Goal: Task Accomplishment & Management: Use online tool/utility

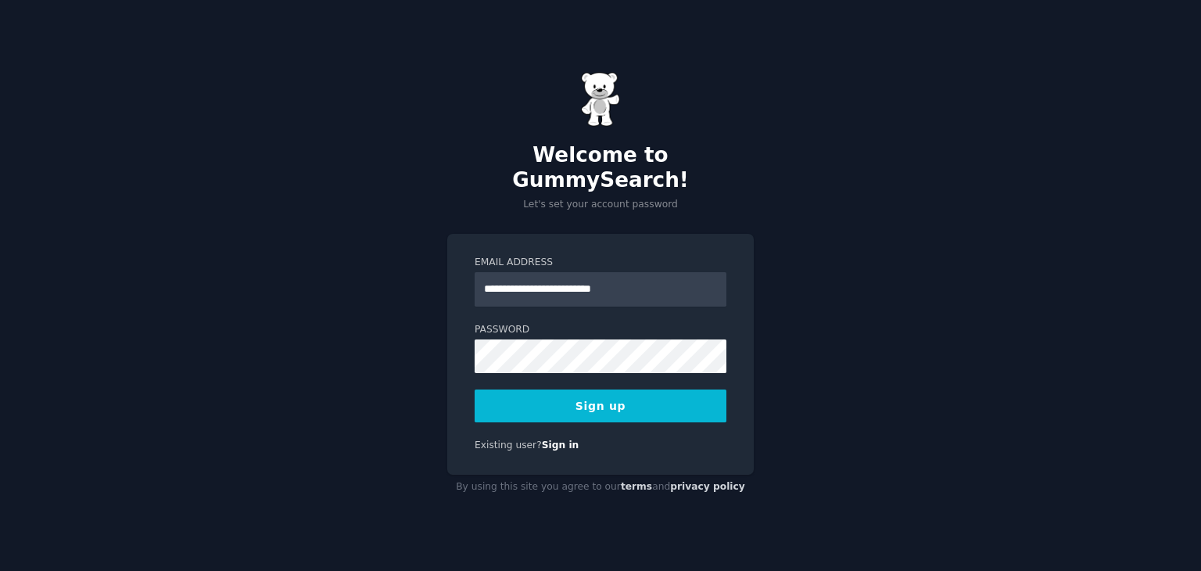
type input "**********"
click at [475, 373] on div at bounding box center [475, 373] width 0 height 0
click at [602, 394] on button "Sign up" at bounding box center [601, 405] width 252 height 33
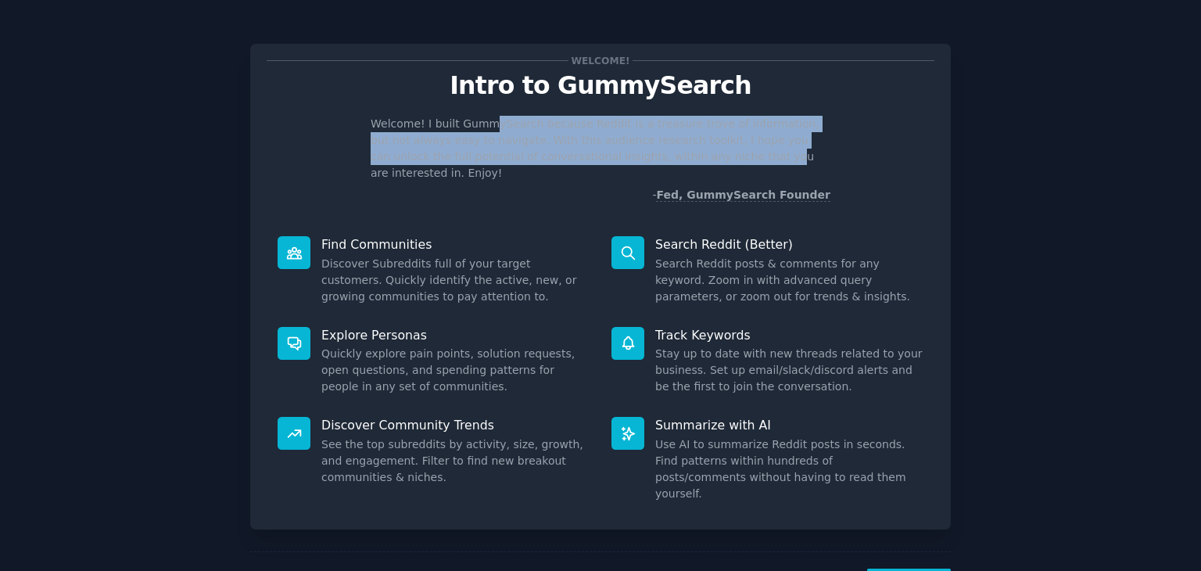
drag, startPoint x: 579, startPoint y: 123, endPoint x: 660, endPoint y: 157, distance: 88.3
click at [660, 157] on p "Welcome! I built GummySearch because Reddit is a treasure trove of information,…" at bounding box center [601, 149] width 460 height 66
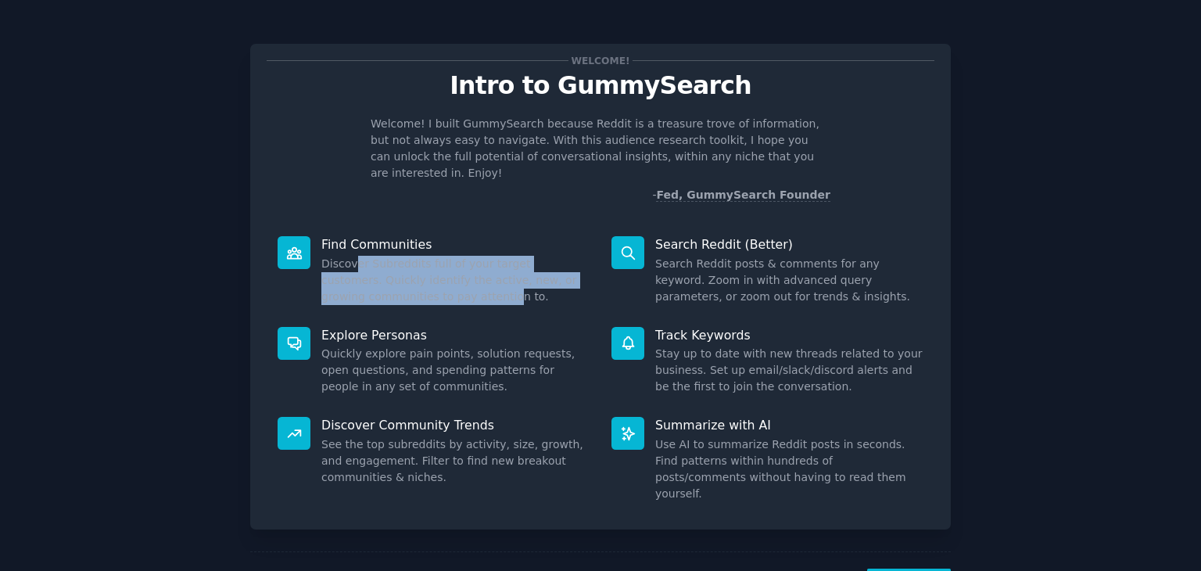
drag, startPoint x: 350, startPoint y: 249, endPoint x: 420, endPoint y: 307, distance: 91.0
click at [453, 282] on dd "Discover Subreddits full of your target customers. Quickly identify the active,…" at bounding box center [455, 280] width 268 height 49
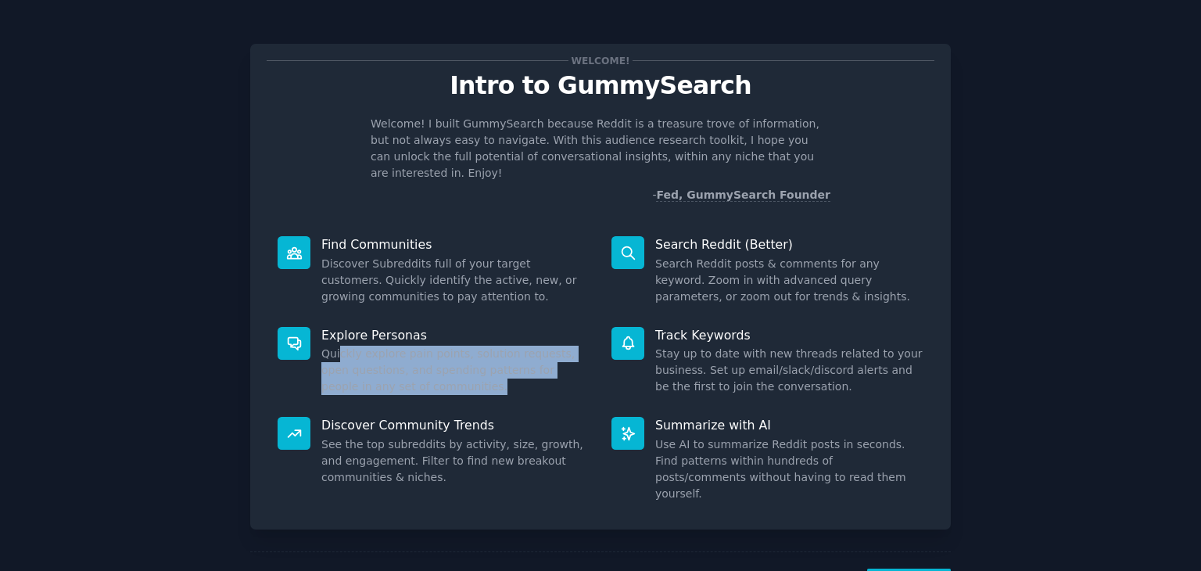
drag, startPoint x: 342, startPoint y: 335, endPoint x: 437, endPoint y: 367, distance: 99.7
click at [437, 367] on dd "Quickly explore pain points, solution requests, open questions, and spending pa…" at bounding box center [455, 370] width 268 height 49
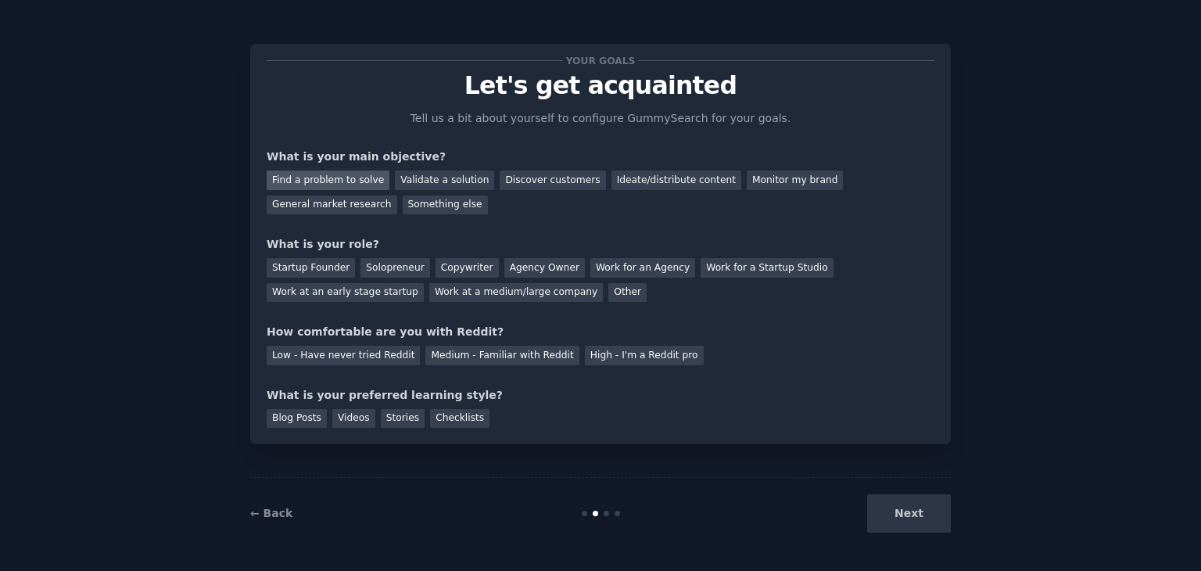
click at [328, 177] on div "Find a problem to solve" at bounding box center [328, 180] width 123 height 20
click at [390, 264] on div "Solopreneur" at bounding box center [394, 268] width 69 height 20
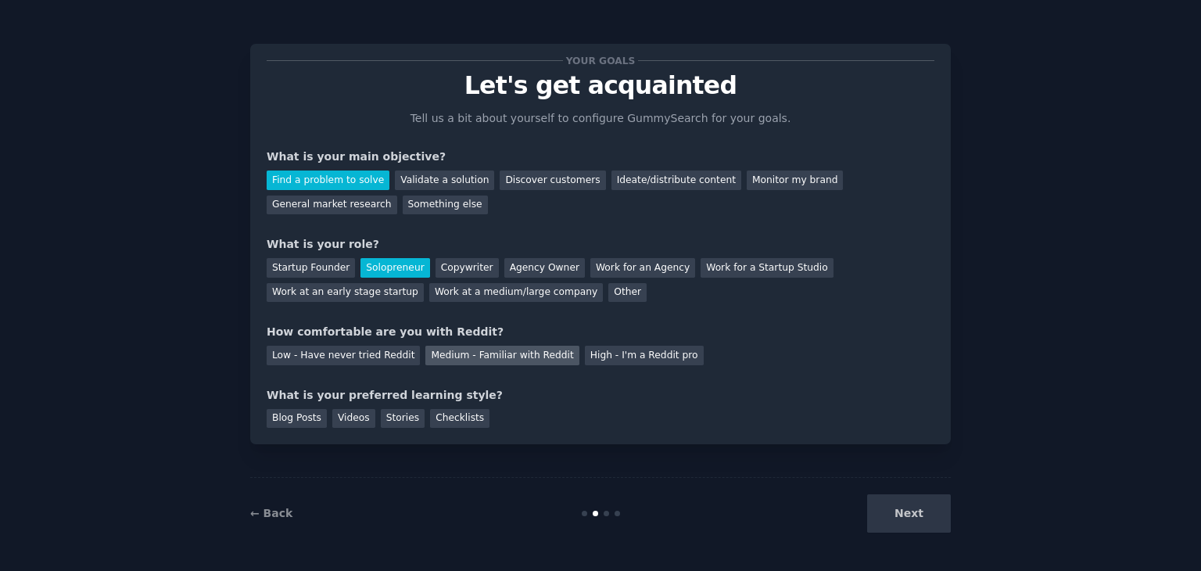
click at [493, 358] on div "Medium - Familiar with Reddit" at bounding box center [501, 356] width 153 height 20
click at [303, 421] on div "Blog Posts" at bounding box center [297, 419] width 60 height 20
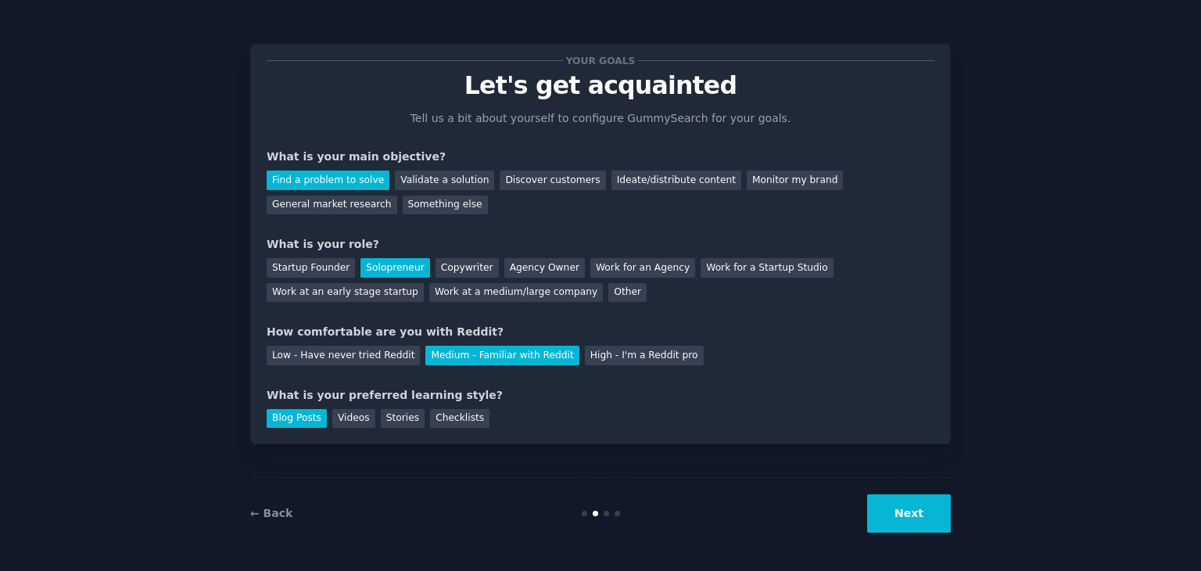
click at [923, 511] on button "Next" at bounding box center [909, 513] width 84 height 38
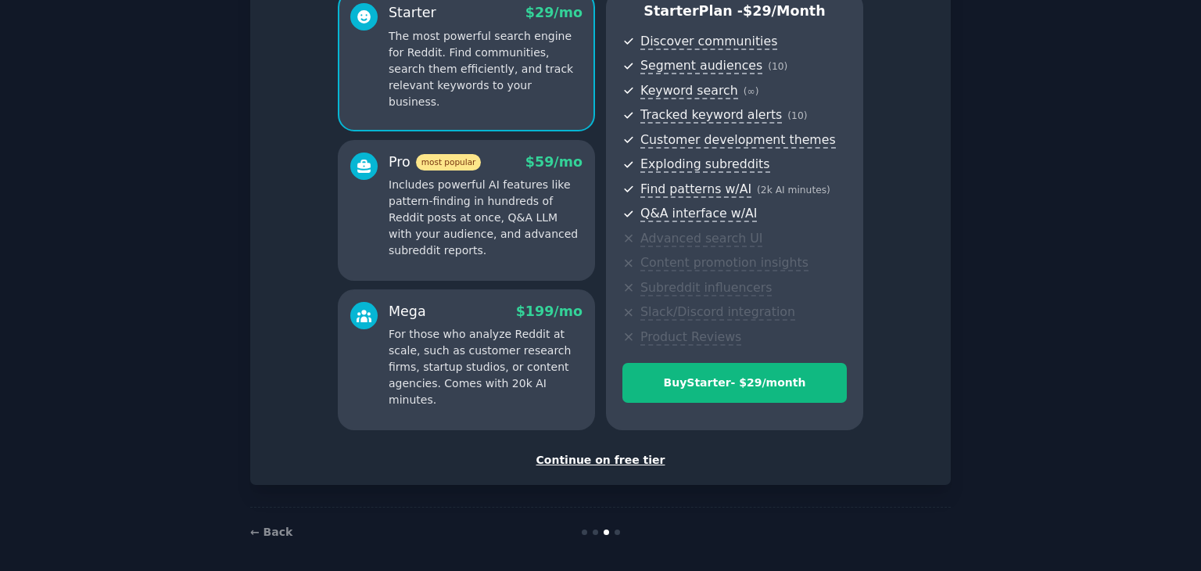
scroll to position [156, 0]
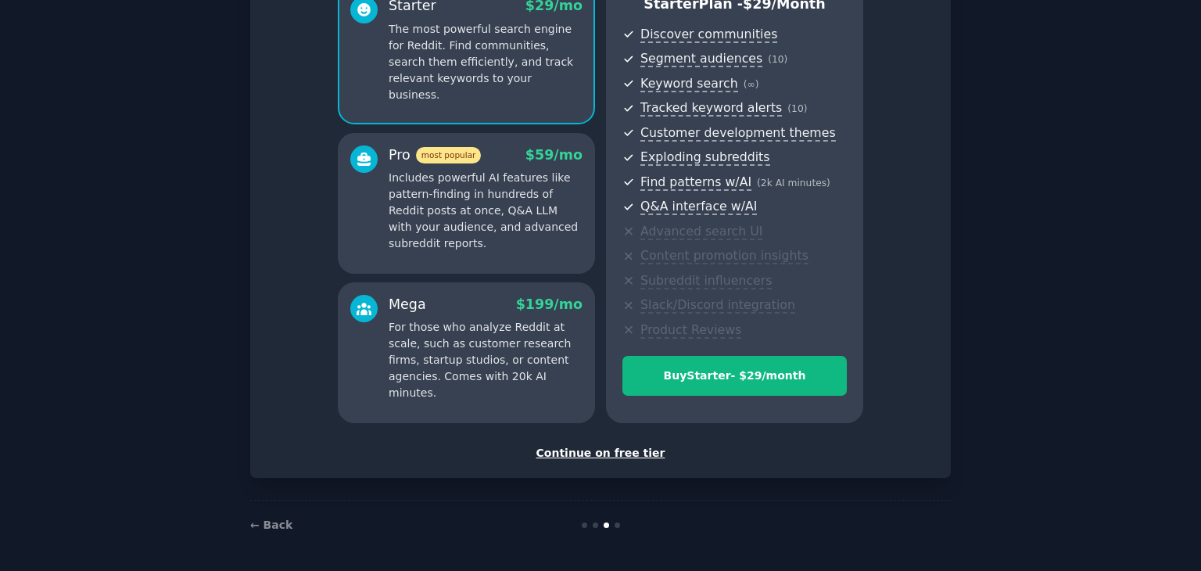
click at [611, 454] on div "Continue on free tier" at bounding box center [601, 453] width 668 height 16
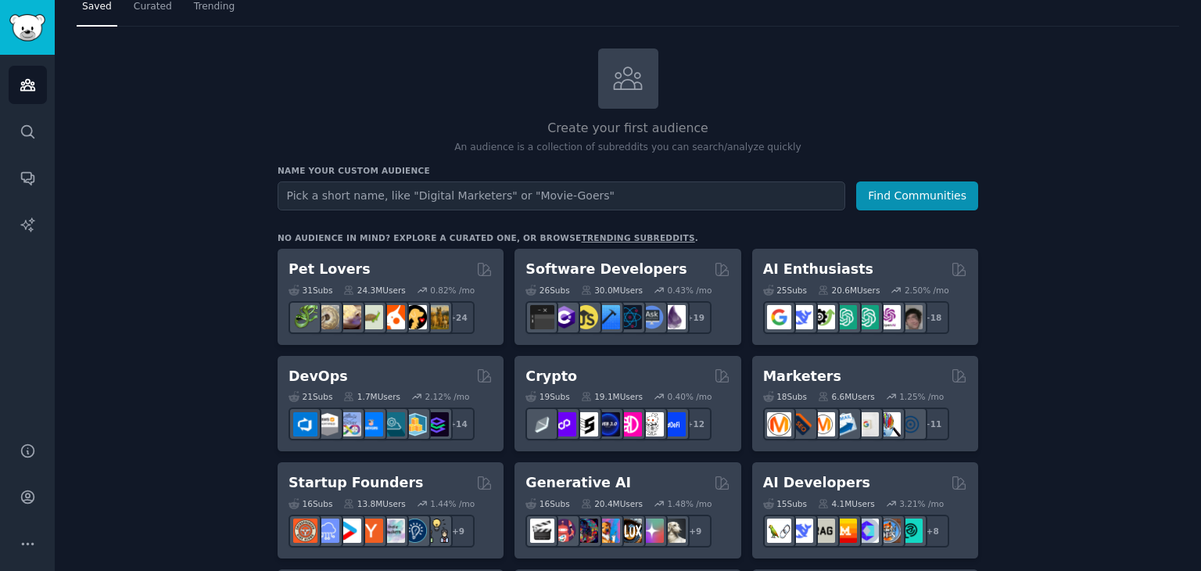
scroll to position [78, 0]
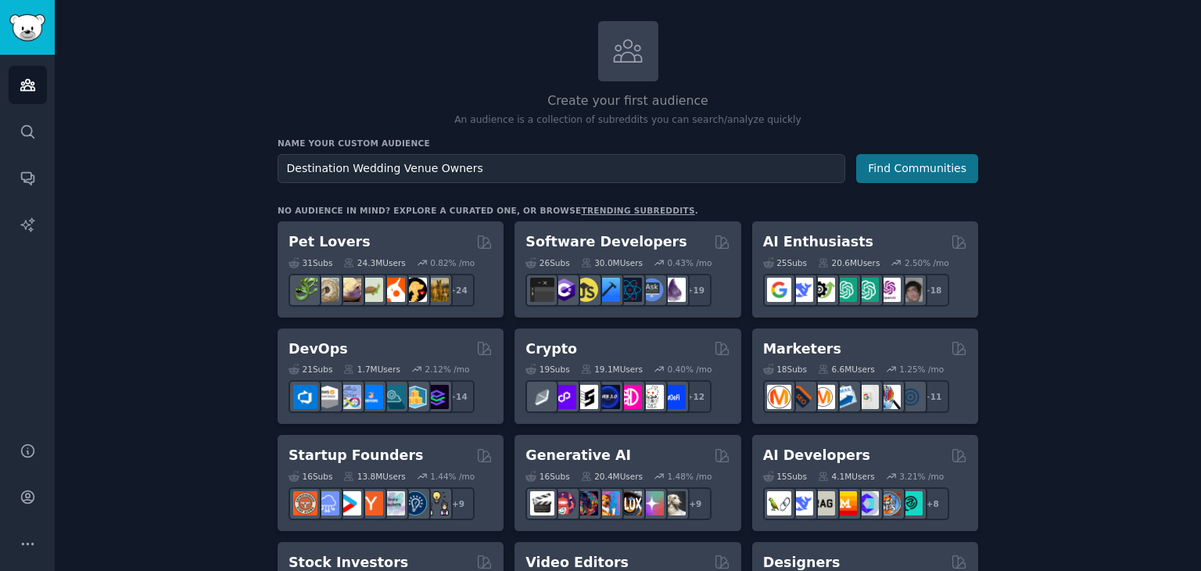
type input "Destination Wedding Venue Owners"
click at [891, 163] on button "Find Communities" at bounding box center [917, 168] width 122 height 29
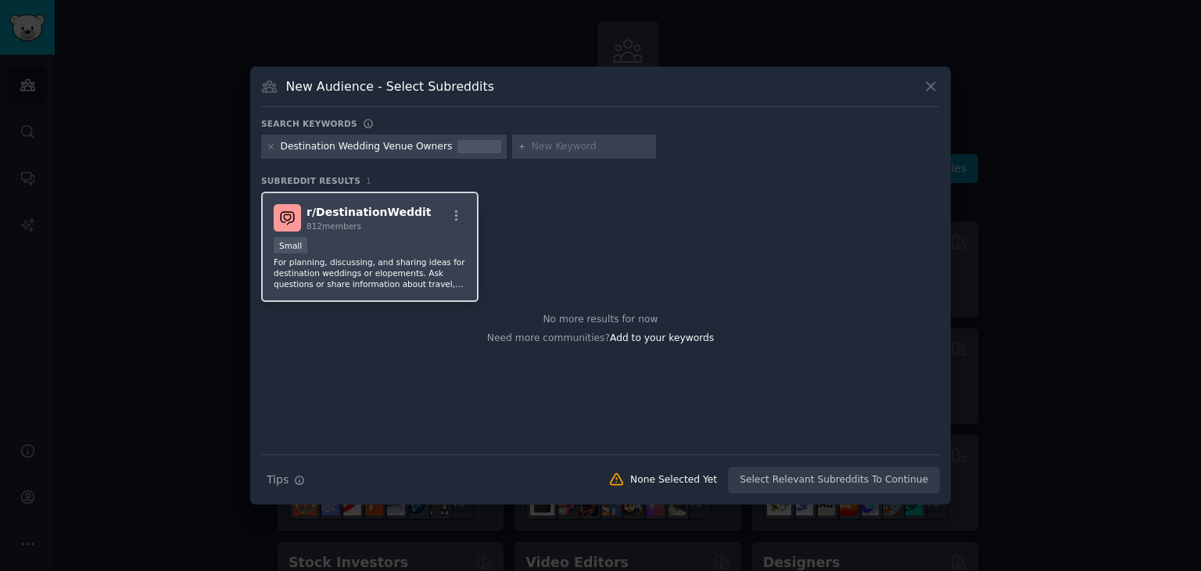
click at [403, 267] on p "For planning, discussing, and sharing ideas for destination weddings or elopeme…" at bounding box center [370, 272] width 192 height 33
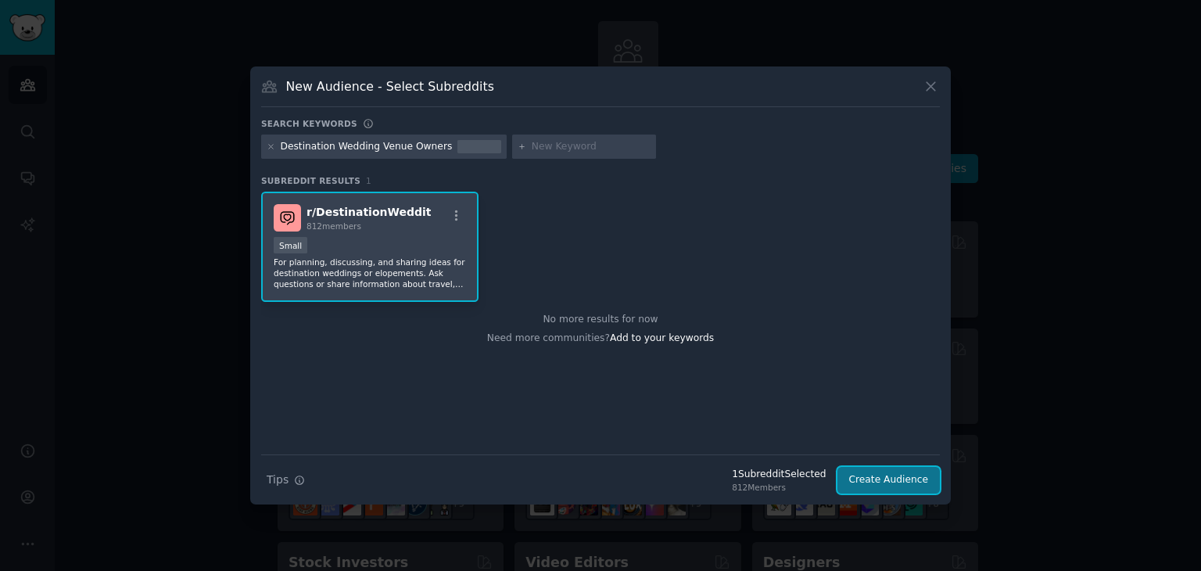
click at [906, 475] on button "Create Audience" at bounding box center [888, 480] width 103 height 27
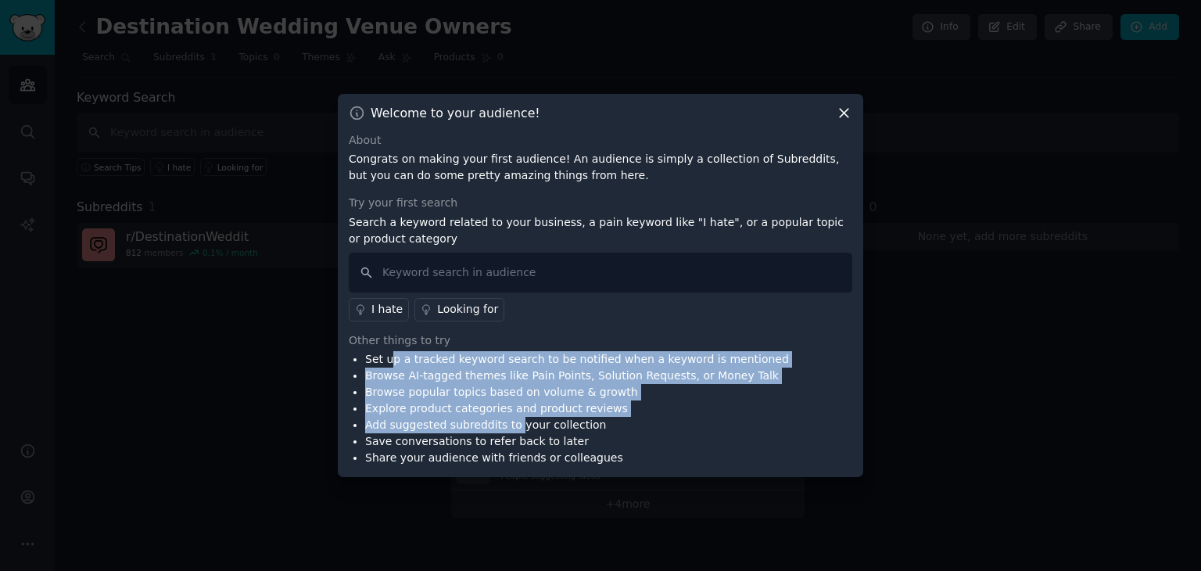
drag, startPoint x: 391, startPoint y: 362, endPoint x: 623, endPoint y: 333, distance: 234.0
click at [509, 418] on ul "Set up a tracked keyword search to be notified when a keyword is mentioned Brow…" at bounding box center [569, 408] width 440 height 115
click at [844, 113] on icon at bounding box center [844, 113] width 9 height 9
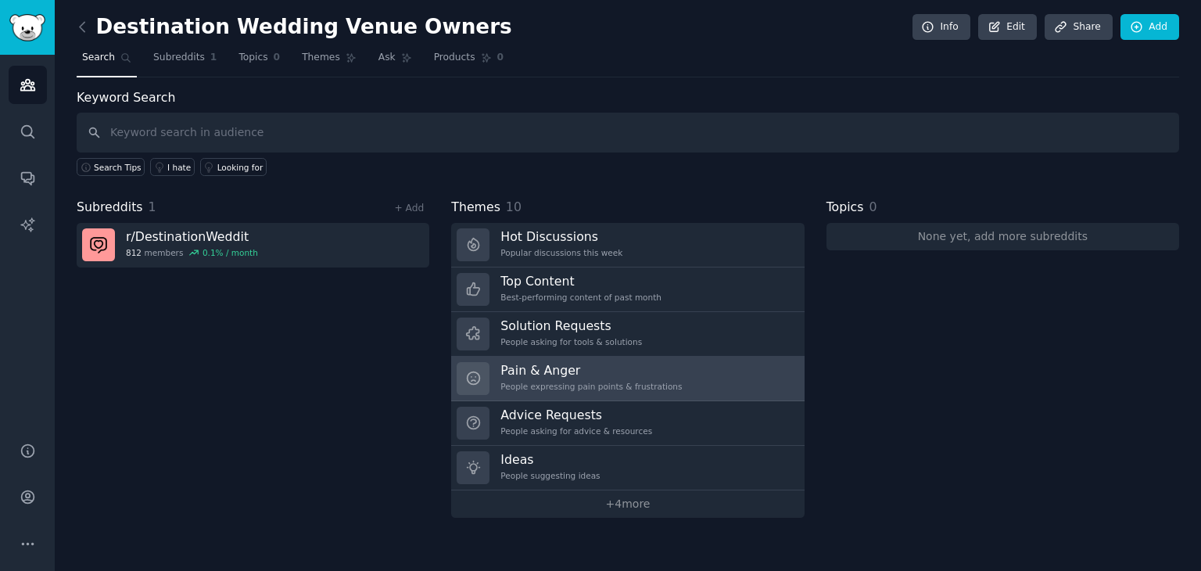
click at [603, 373] on h3 "Pain & Anger" at bounding box center [590, 370] width 181 height 16
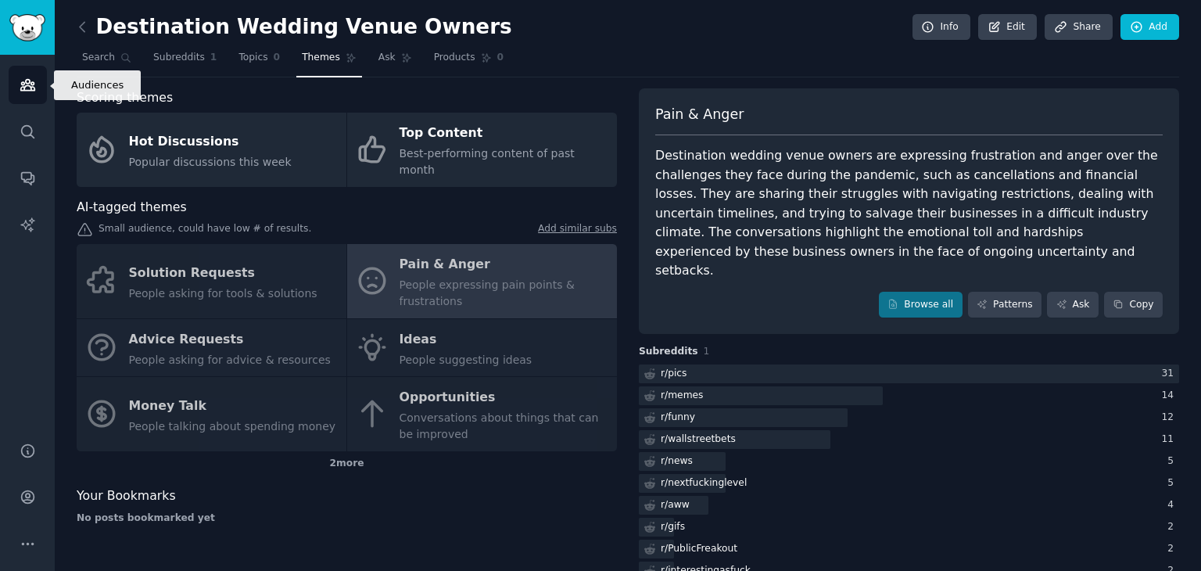
click at [23, 82] on icon "Sidebar" at bounding box center [27, 85] width 14 height 11
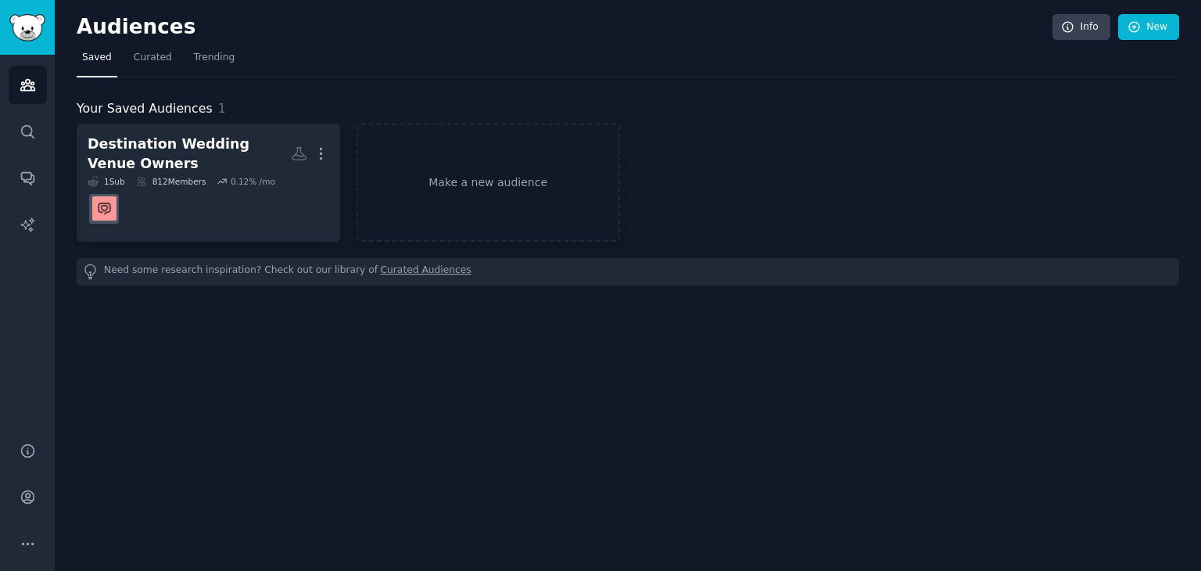
click at [406, 268] on link "Curated Audiences" at bounding box center [426, 272] width 91 height 16
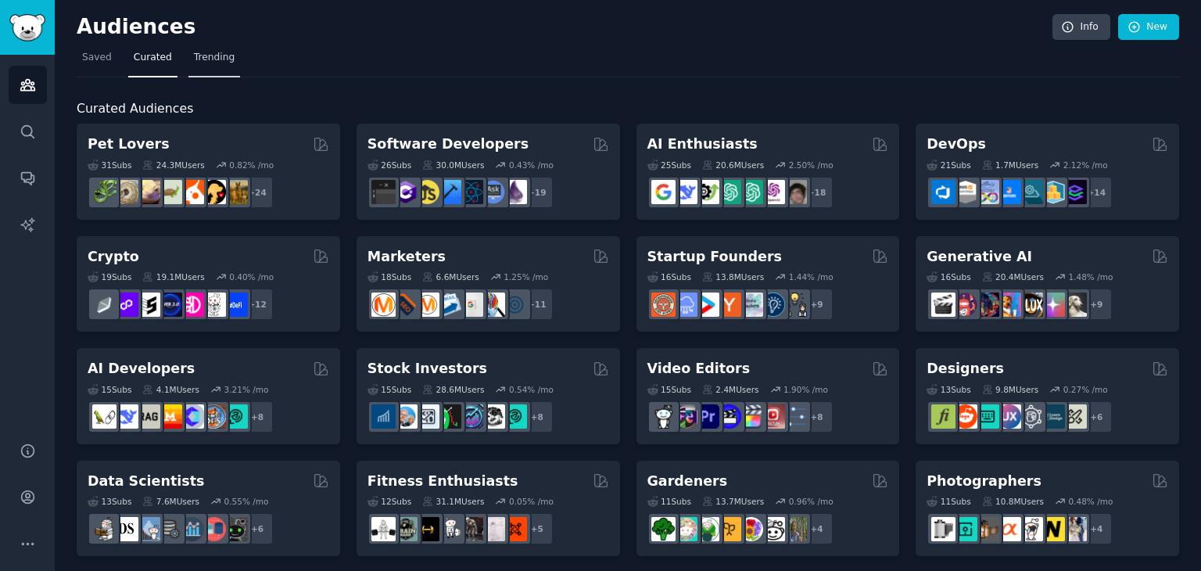
click at [213, 56] on span "Trending" at bounding box center [214, 58] width 41 height 14
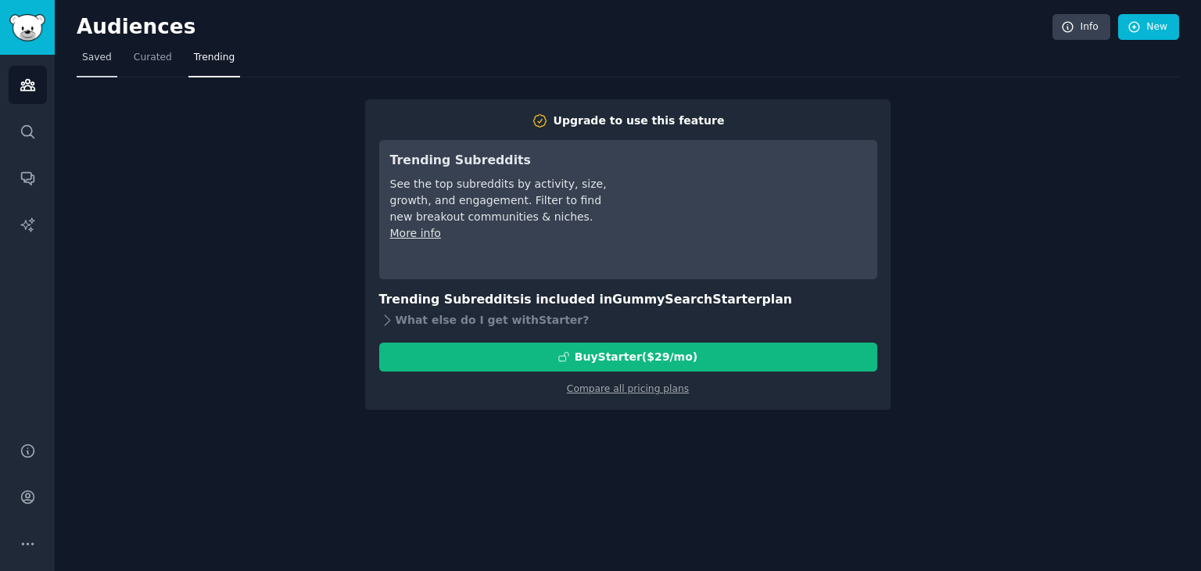
click at [103, 60] on span "Saved" at bounding box center [97, 58] width 30 height 14
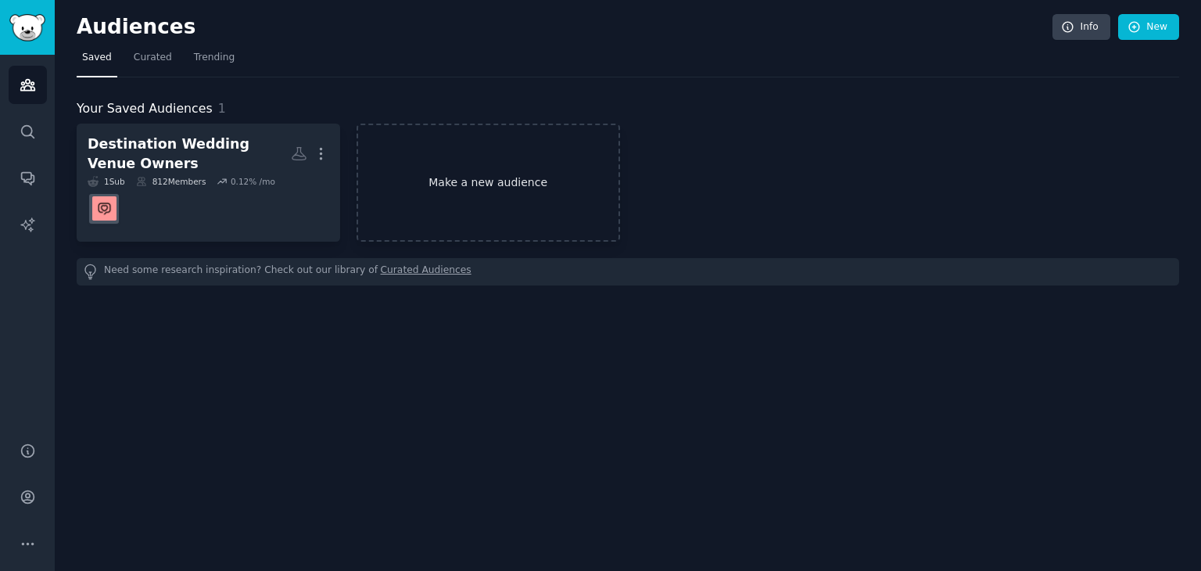
click at [492, 179] on link "Make a new audience" at bounding box center [489, 183] width 264 height 118
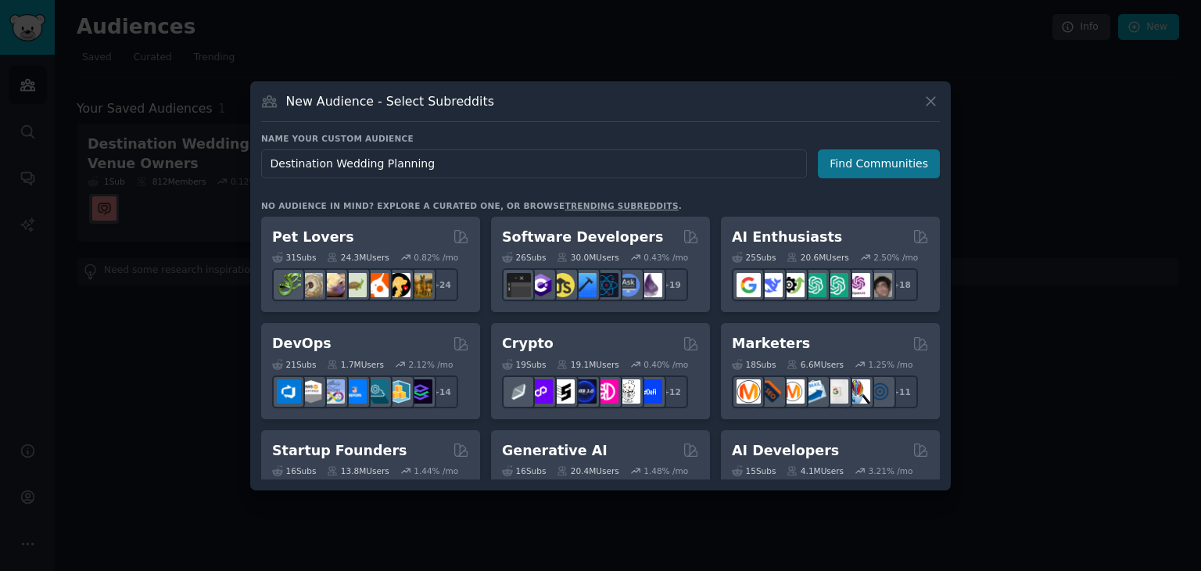
type input "Destination Wedding Planning"
click at [916, 168] on button "Find Communities" at bounding box center [879, 163] width 122 height 29
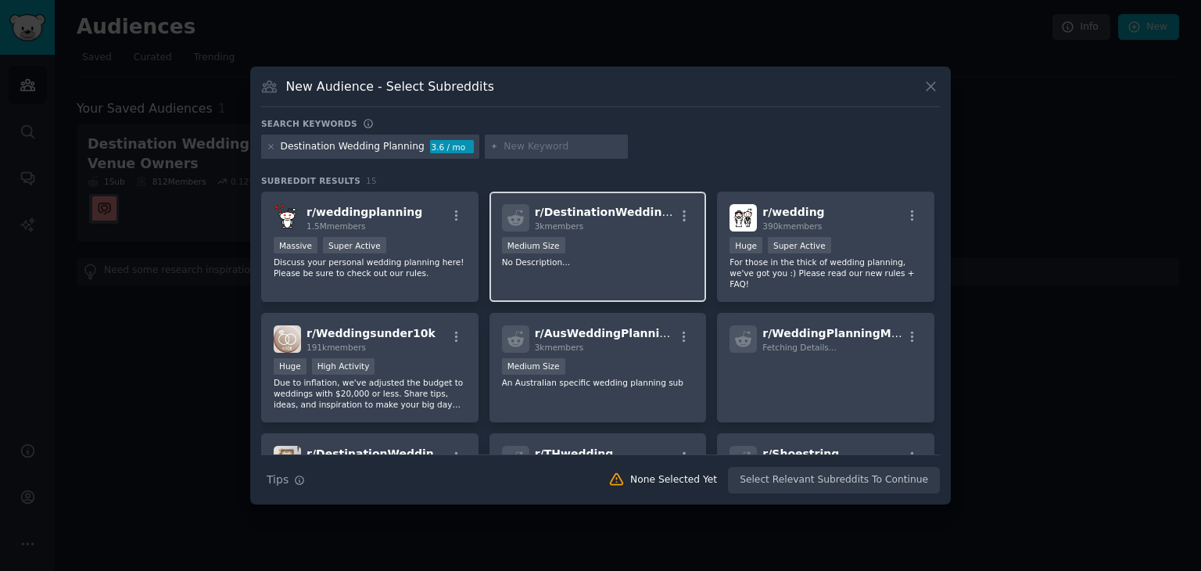
click at [622, 226] on div "3k members" at bounding box center [605, 226] width 140 height 11
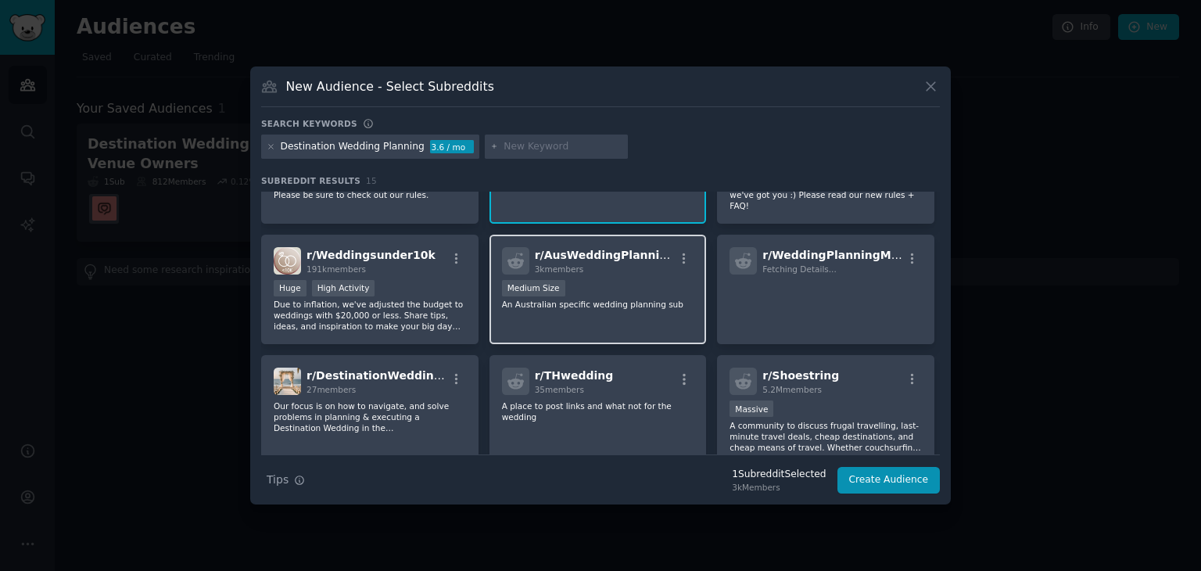
scroll to position [156, 0]
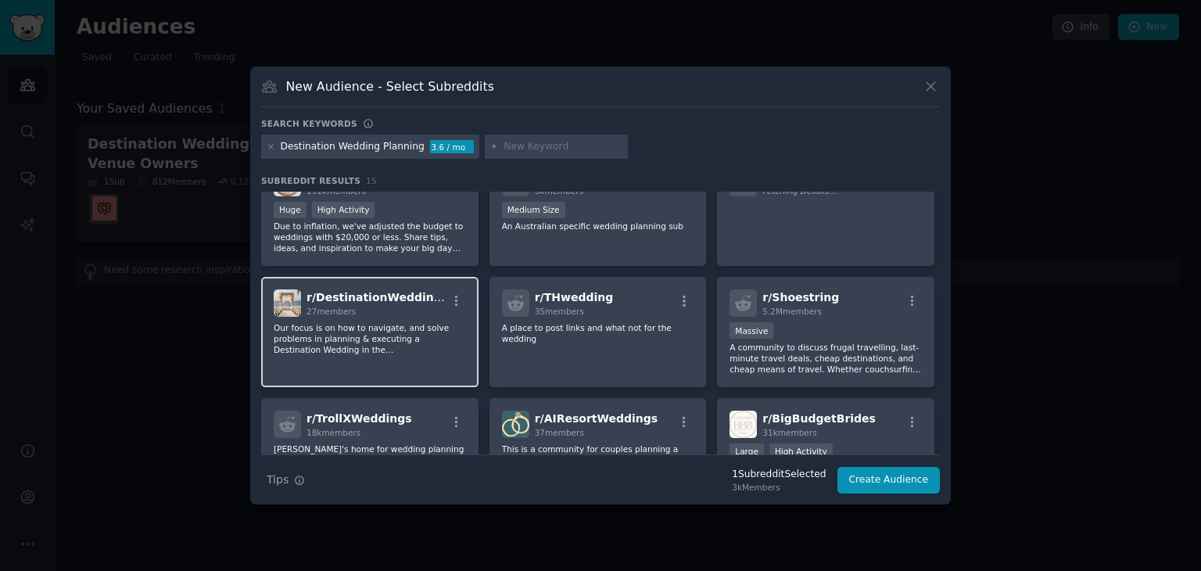
click at [399, 335] on p "Our focus is on how to navigate, and solve problems in planning & executing a D…" at bounding box center [370, 338] width 192 height 33
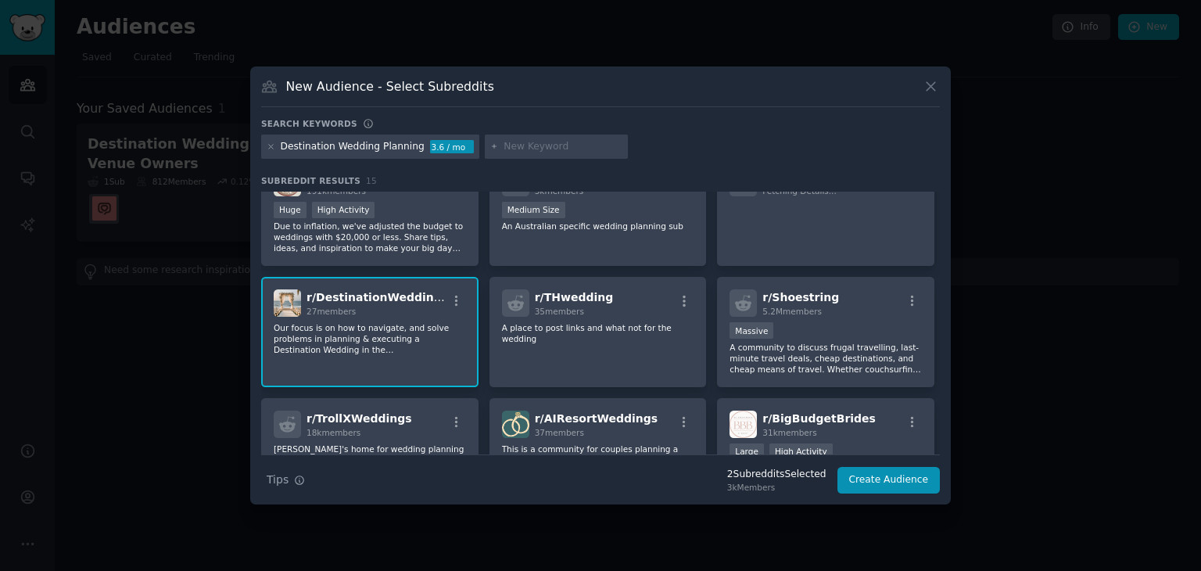
scroll to position [313, 0]
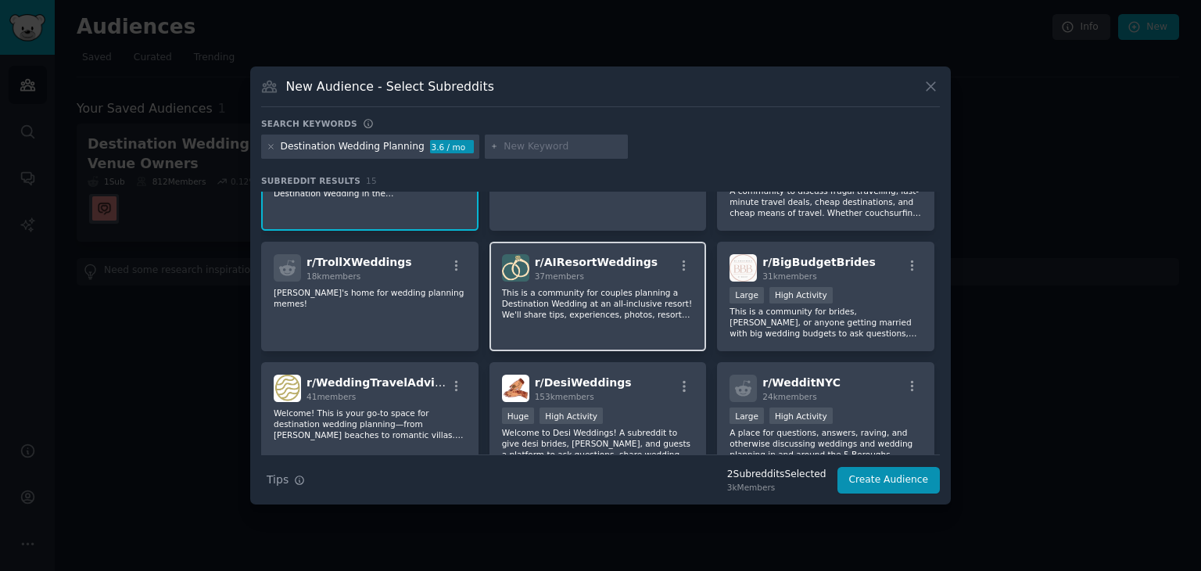
click at [558, 287] on p "This is a community for couples planning a Destination Wedding at an all-inclus…" at bounding box center [598, 303] width 192 height 33
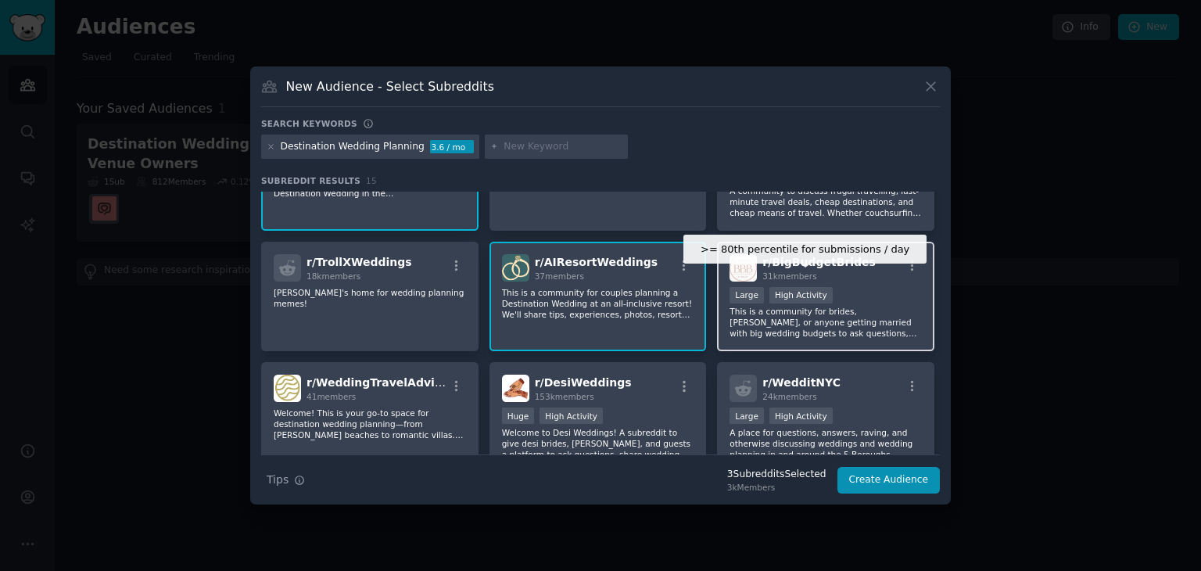
click at [812, 287] on div "High Activity" at bounding box center [800, 295] width 63 height 16
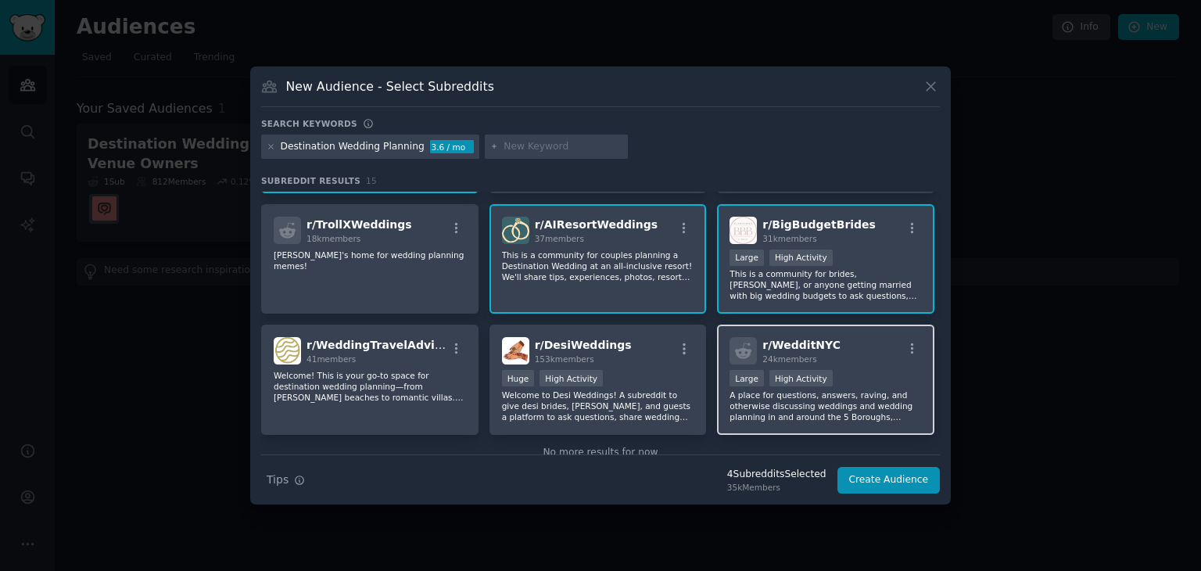
scroll to position [371, 0]
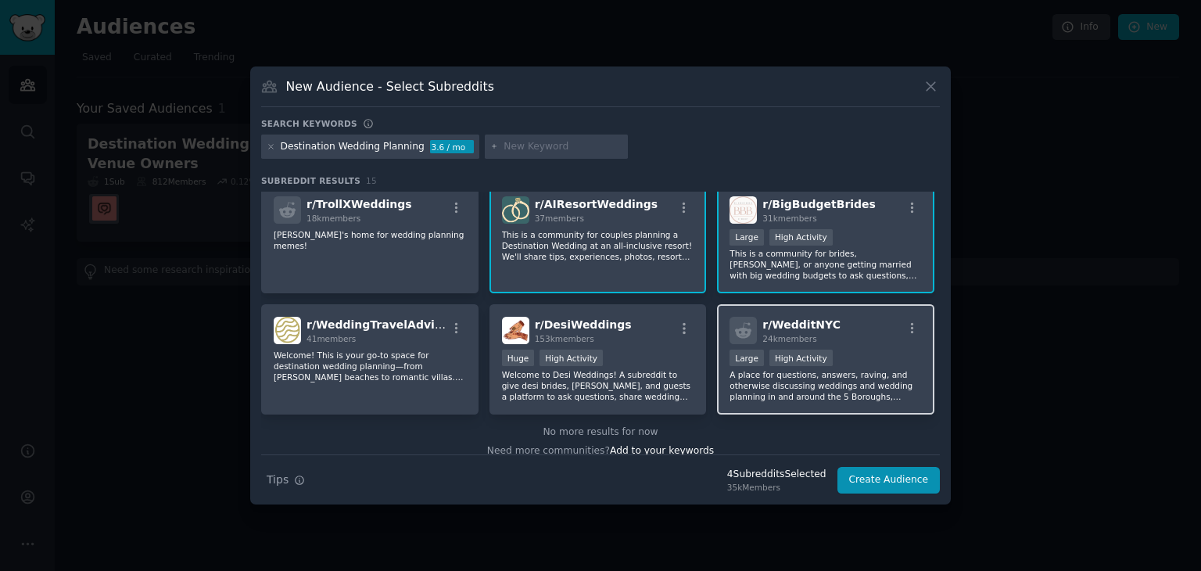
click at [802, 369] on p "A place for questions, answers, raving, and otherwise discussing weddings and w…" at bounding box center [826, 385] width 192 height 33
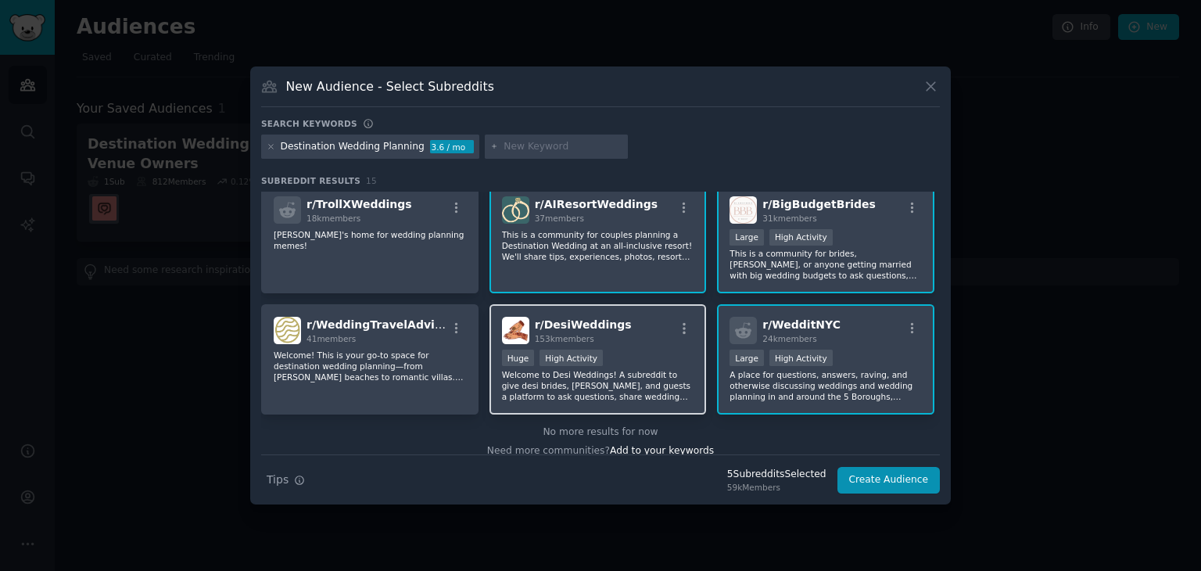
click at [629, 350] on div "Huge High Activity" at bounding box center [598, 360] width 192 height 20
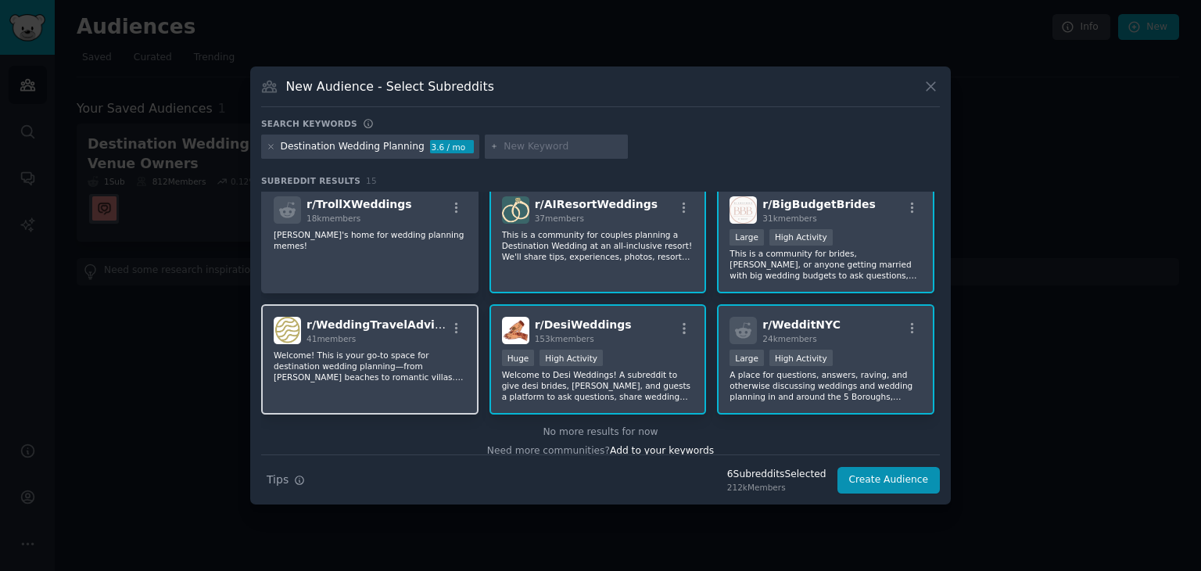
click at [393, 334] on div "r/ WeddingTravelAdvisors 41 members Welcome! This is your go-to space for desti…" at bounding box center [369, 359] width 217 height 110
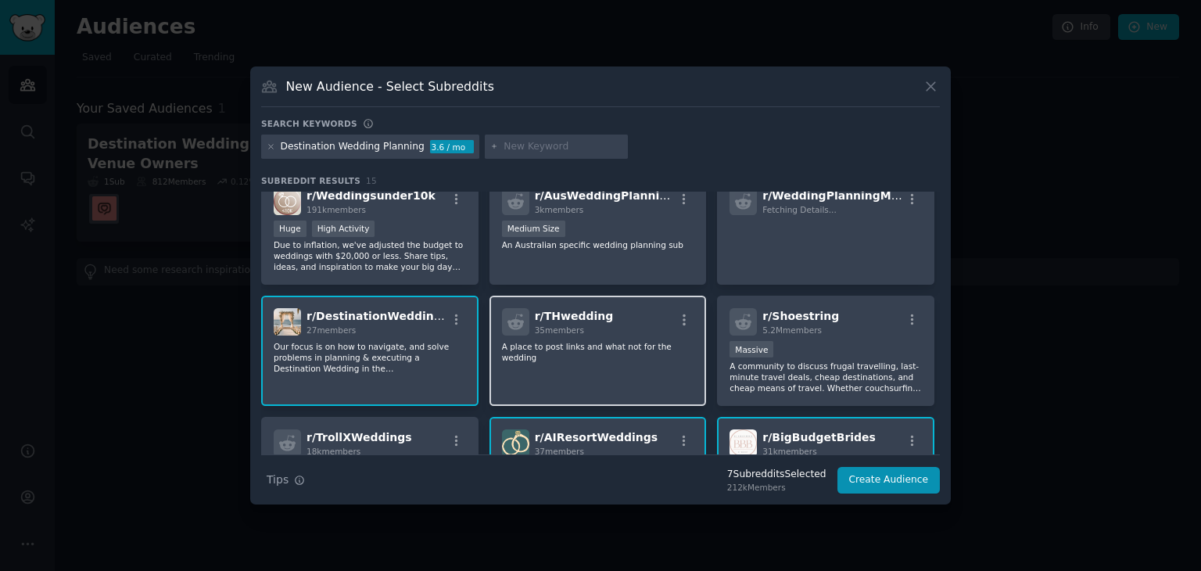
scroll to position [136, 0]
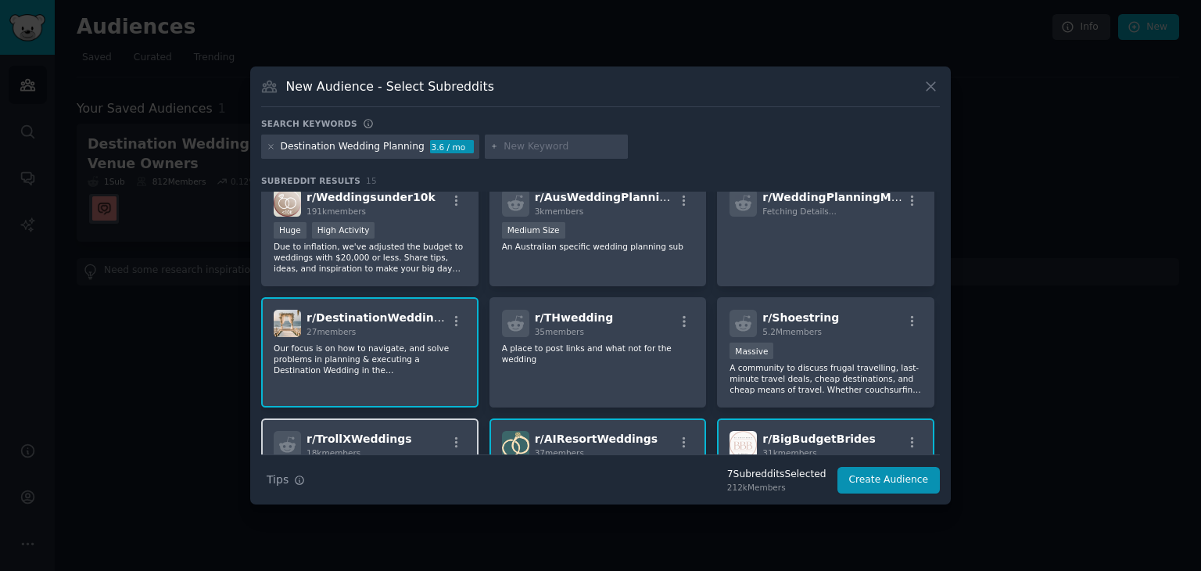
click at [382, 447] on div "18k members" at bounding box center [360, 452] width 106 height 11
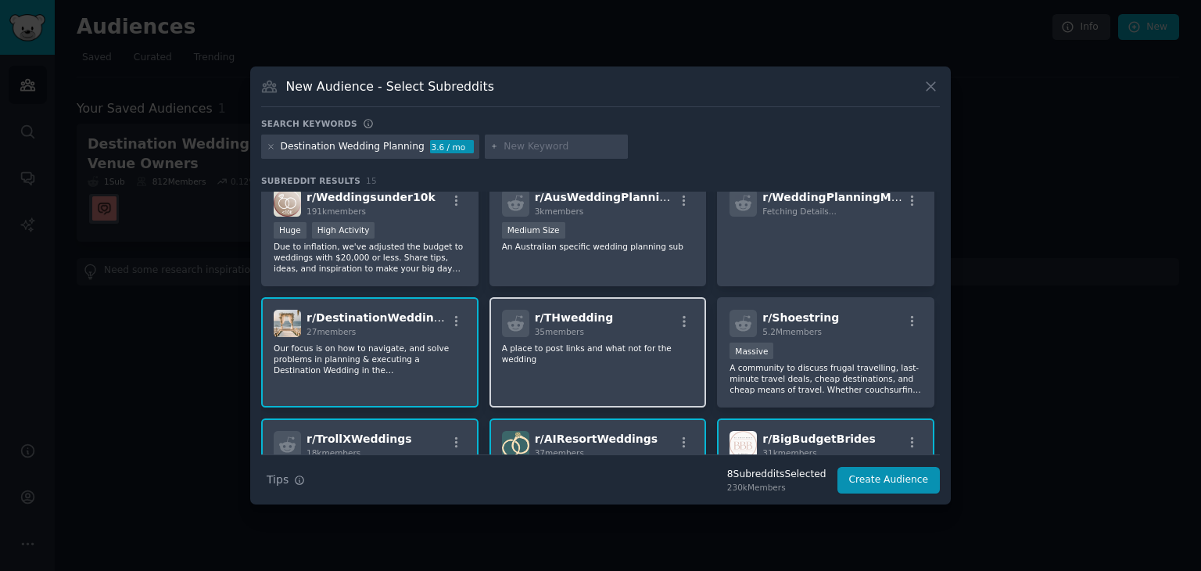
click at [562, 342] on p "A place to post links and what not for the wedding" at bounding box center [598, 353] width 192 height 22
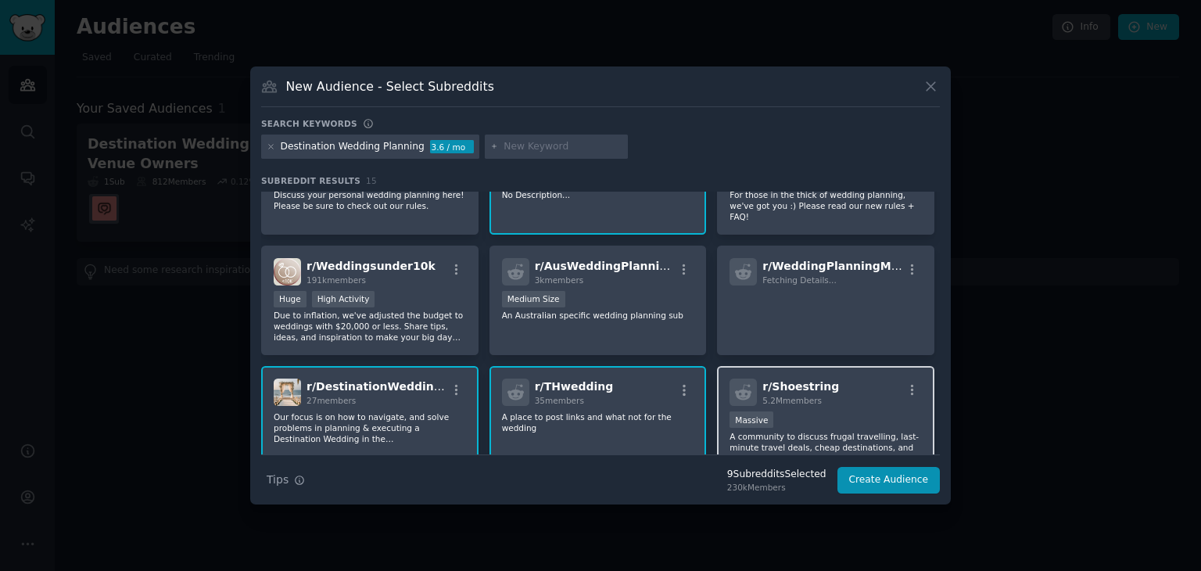
scroll to position [0, 0]
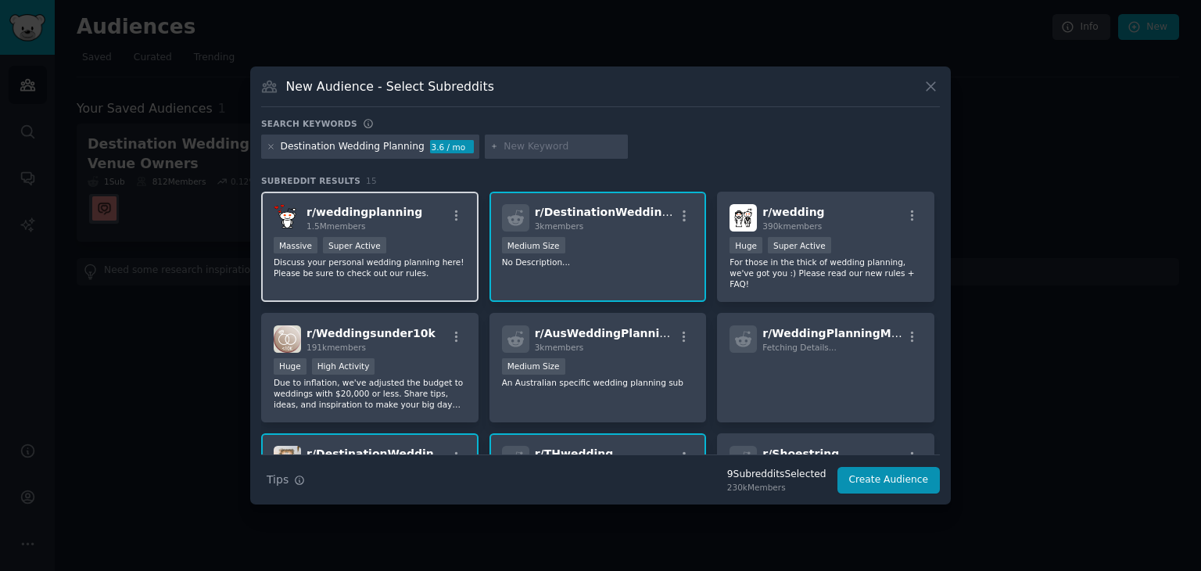
click at [422, 249] on div "Massive Super Active" at bounding box center [370, 247] width 192 height 20
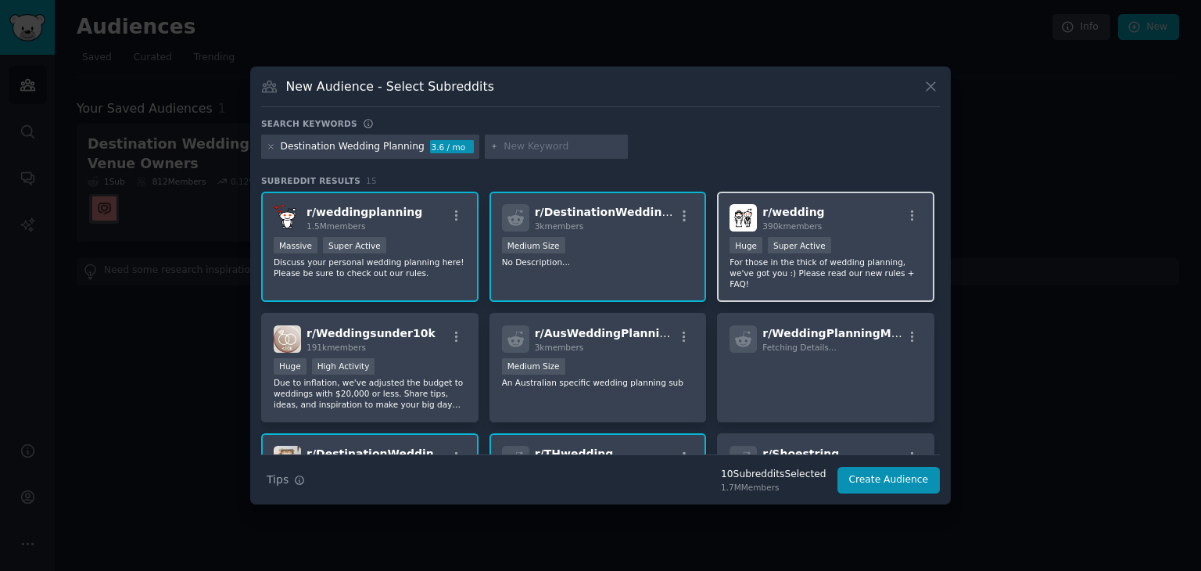
click at [880, 251] on div ">= 95th percentile for submissions / day Huge Super Active" at bounding box center [826, 247] width 192 height 20
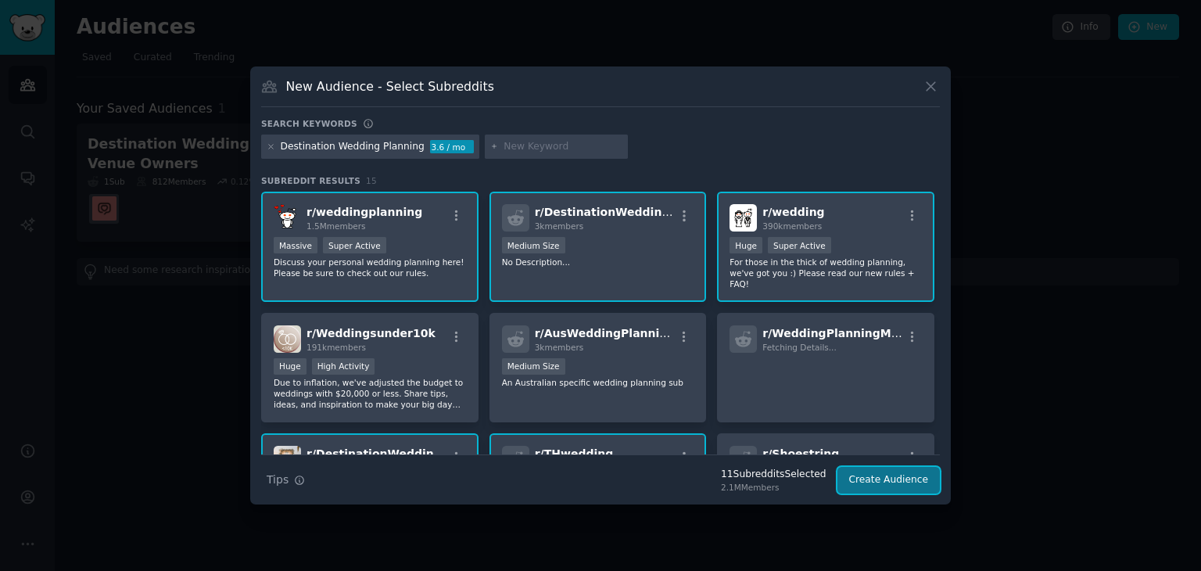
click at [882, 482] on button "Create Audience" at bounding box center [888, 480] width 103 height 27
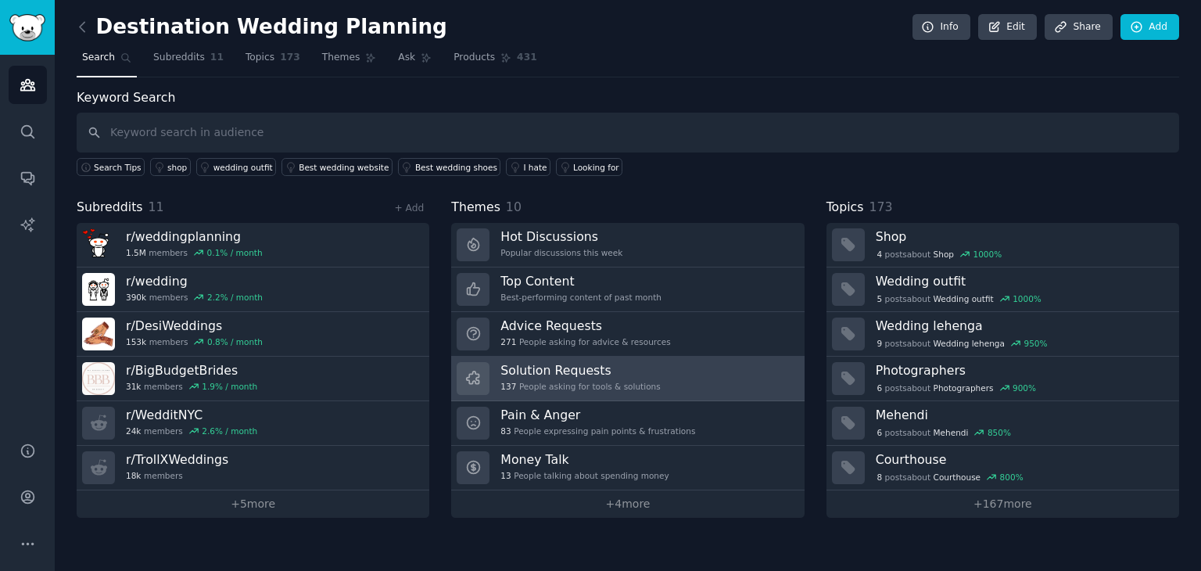
click at [603, 373] on h3 "Solution Requests" at bounding box center [580, 370] width 160 height 16
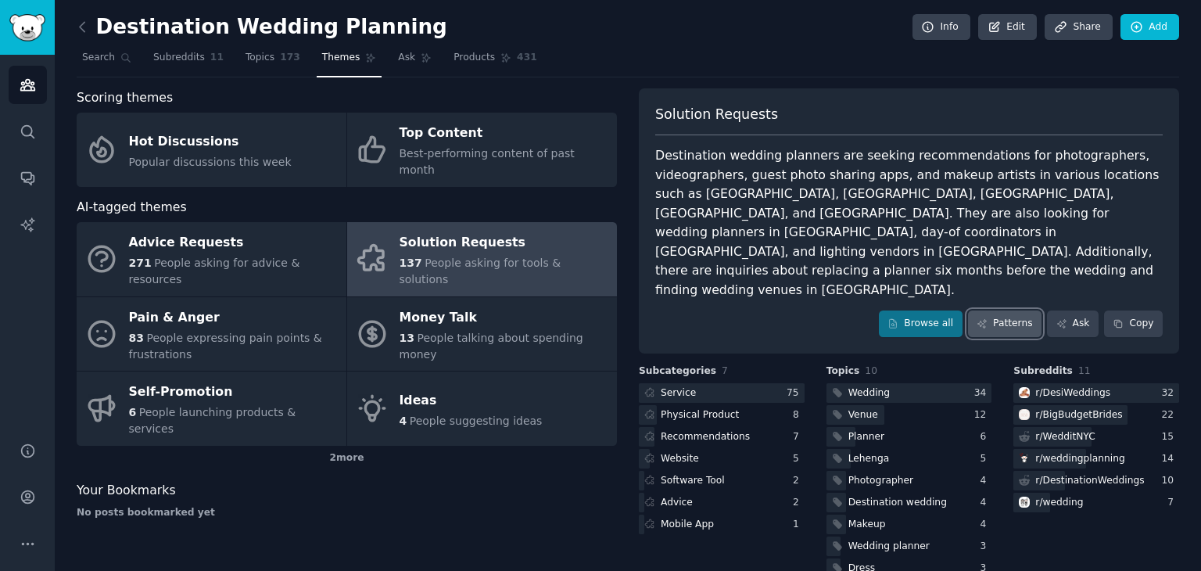
click at [995, 310] on link "Patterns" at bounding box center [1005, 323] width 74 height 27
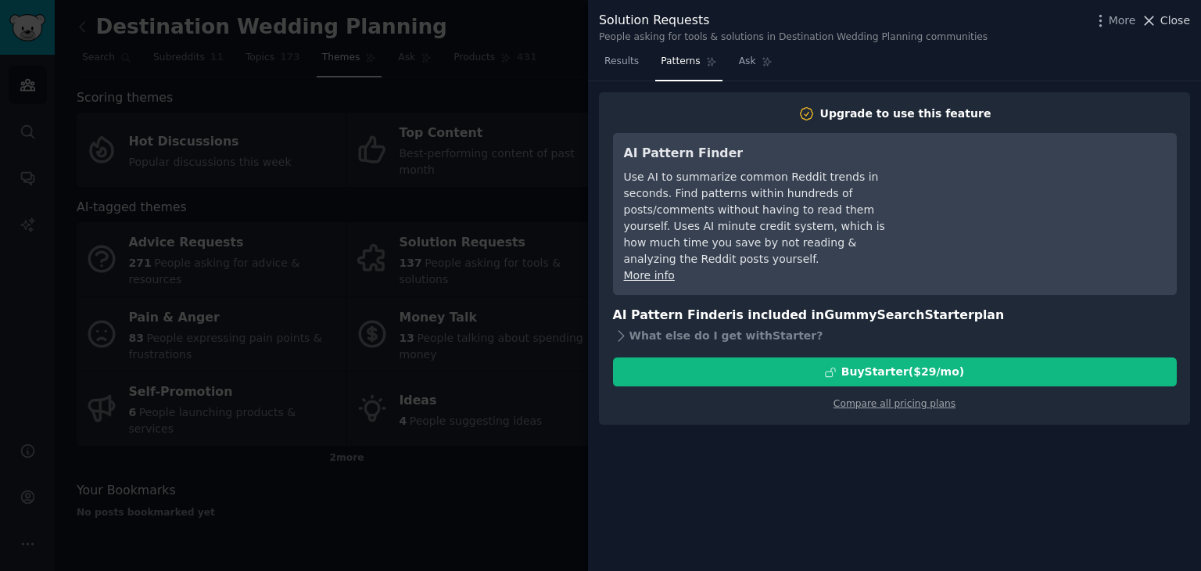
click at [1153, 16] on icon at bounding box center [1149, 21] width 16 height 16
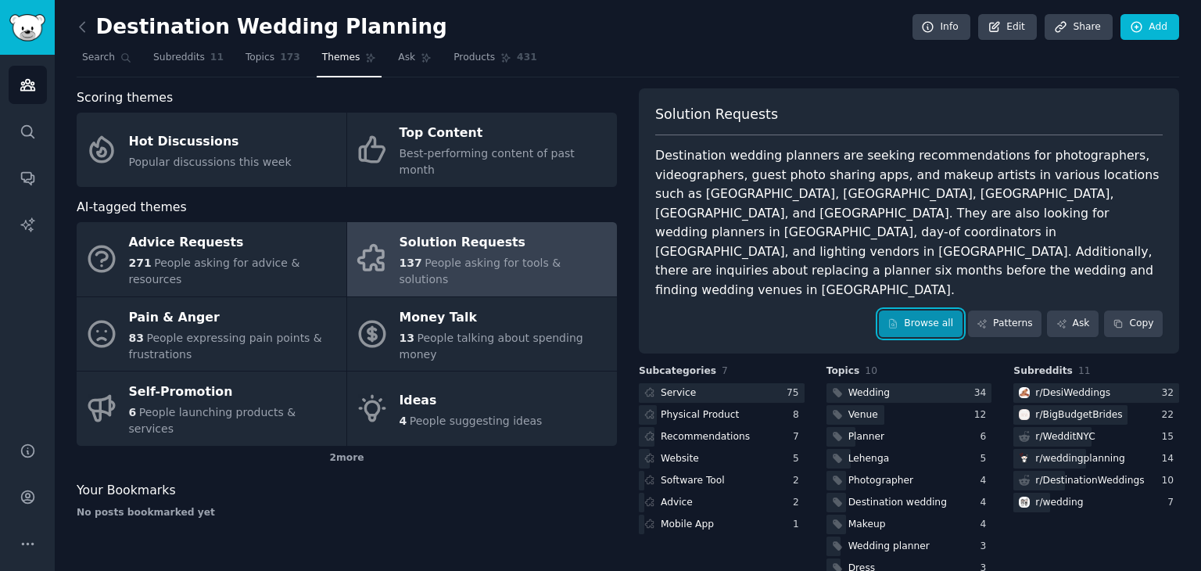
click at [916, 310] on link "Browse all" at bounding box center [921, 323] width 84 height 27
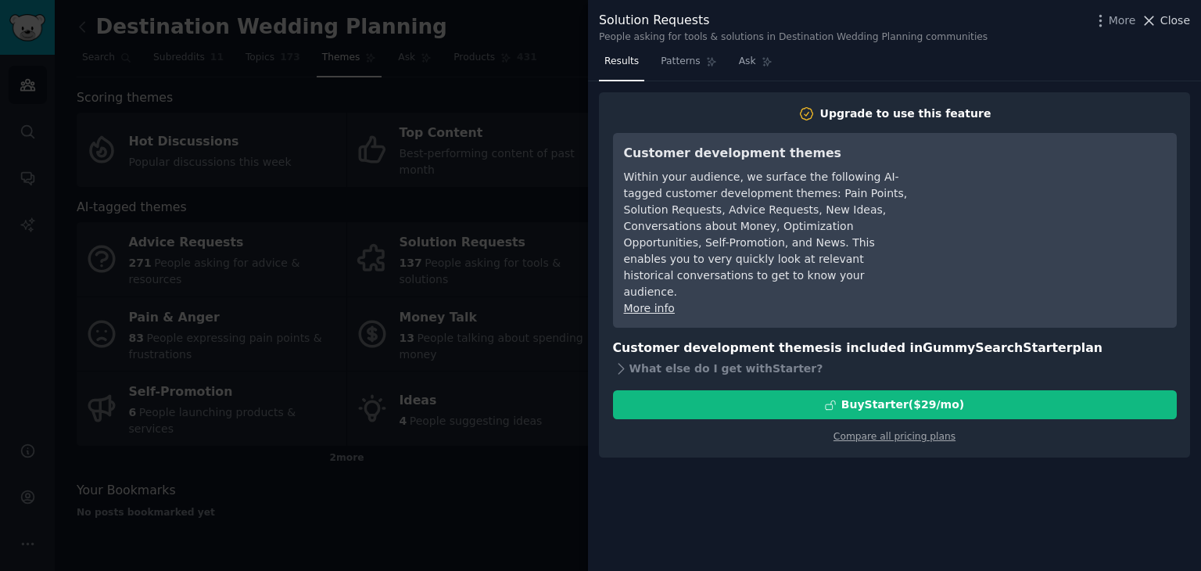
click at [1178, 13] on span "Close" at bounding box center [1175, 21] width 30 height 16
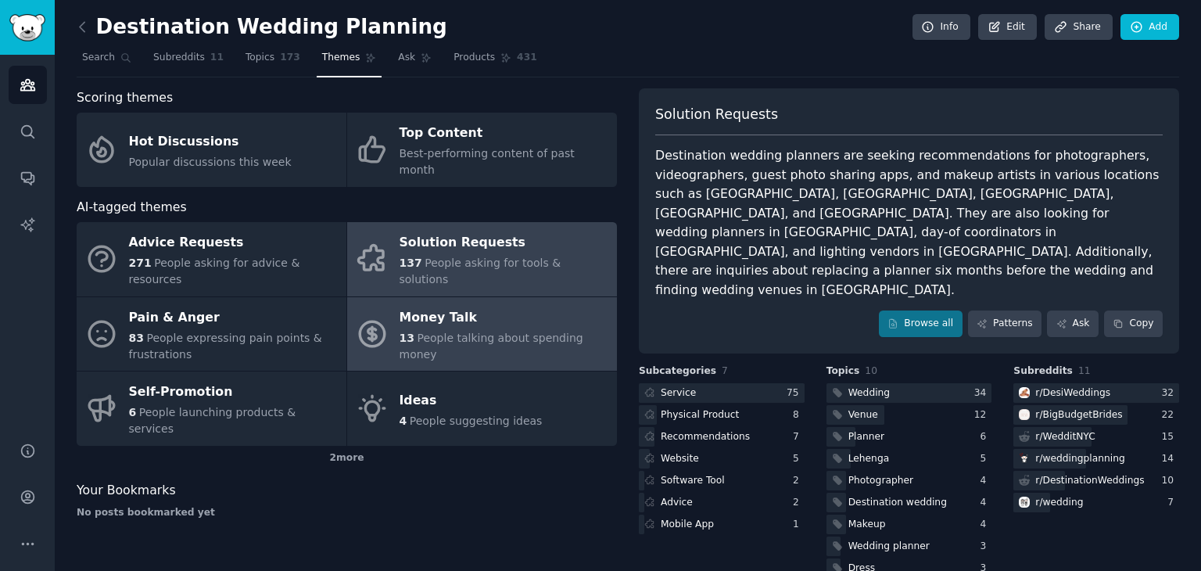
click at [440, 305] on div "Money Talk" at bounding box center [505, 317] width 210 height 25
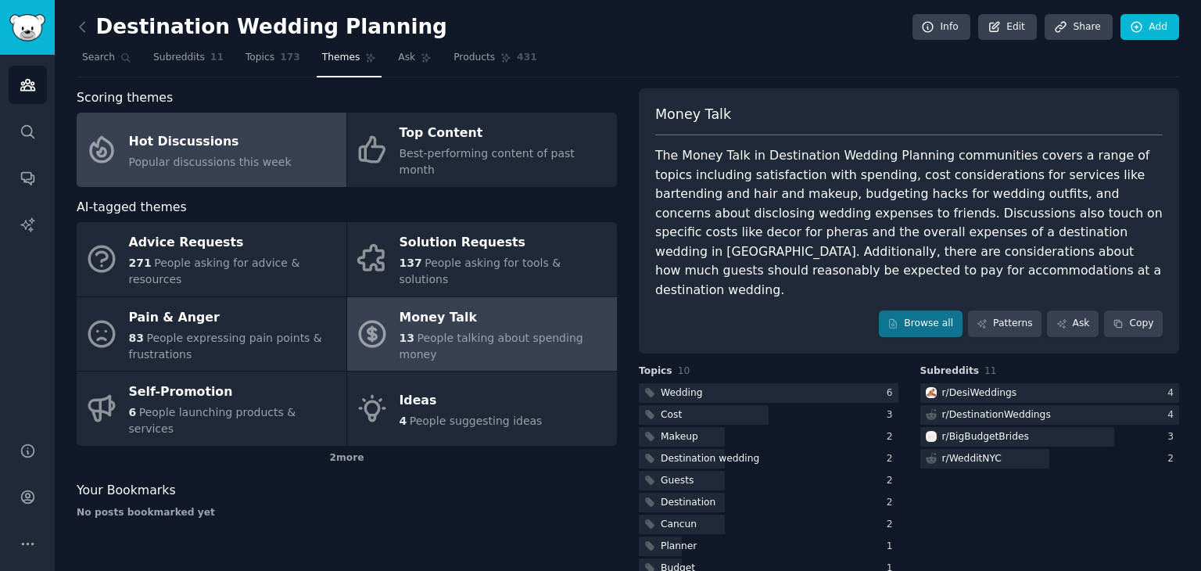
click at [165, 137] on div "Hot Discussions" at bounding box center [210, 141] width 163 height 25
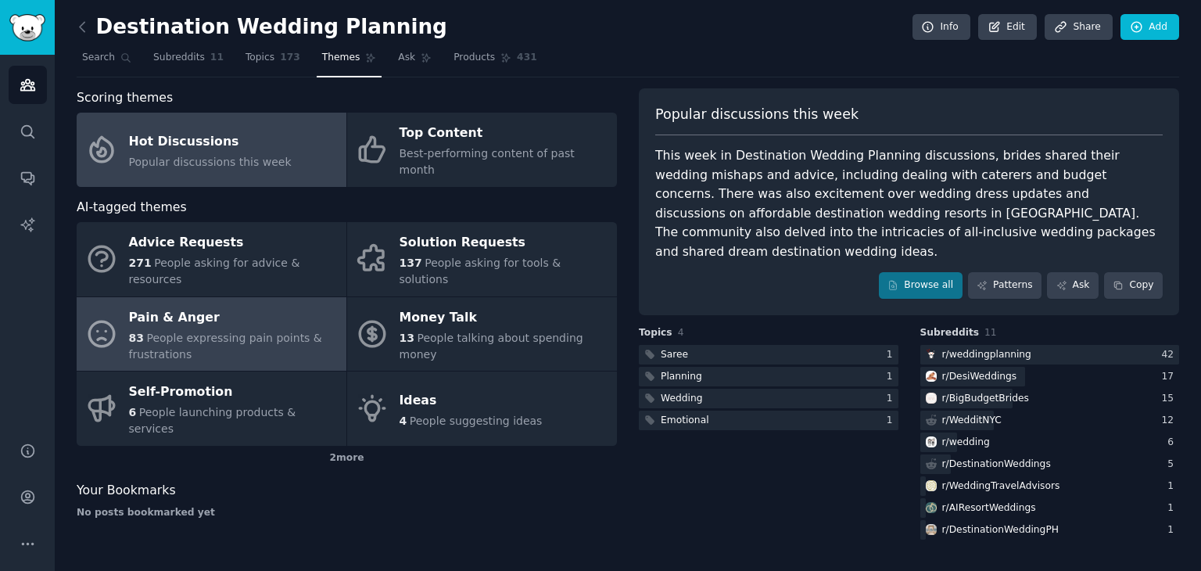
click at [223, 332] on span "People expressing pain points & frustrations" at bounding box center [225, 346] width 193 height 29
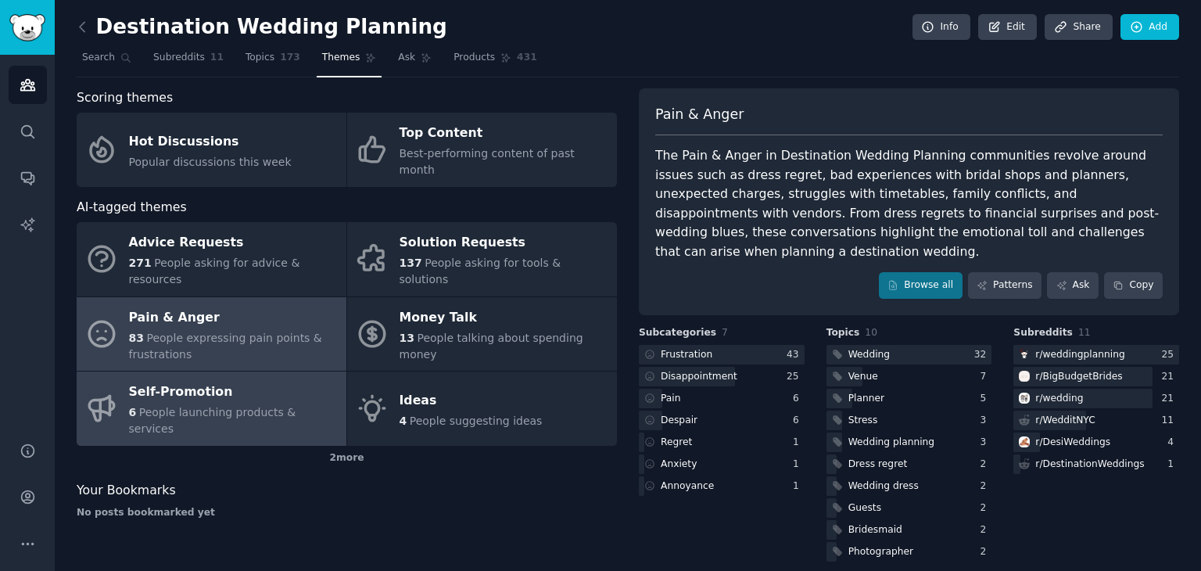
click at [206, 406] on span "People launching products & services" at bounding box center [212, 420] width 167 height 29
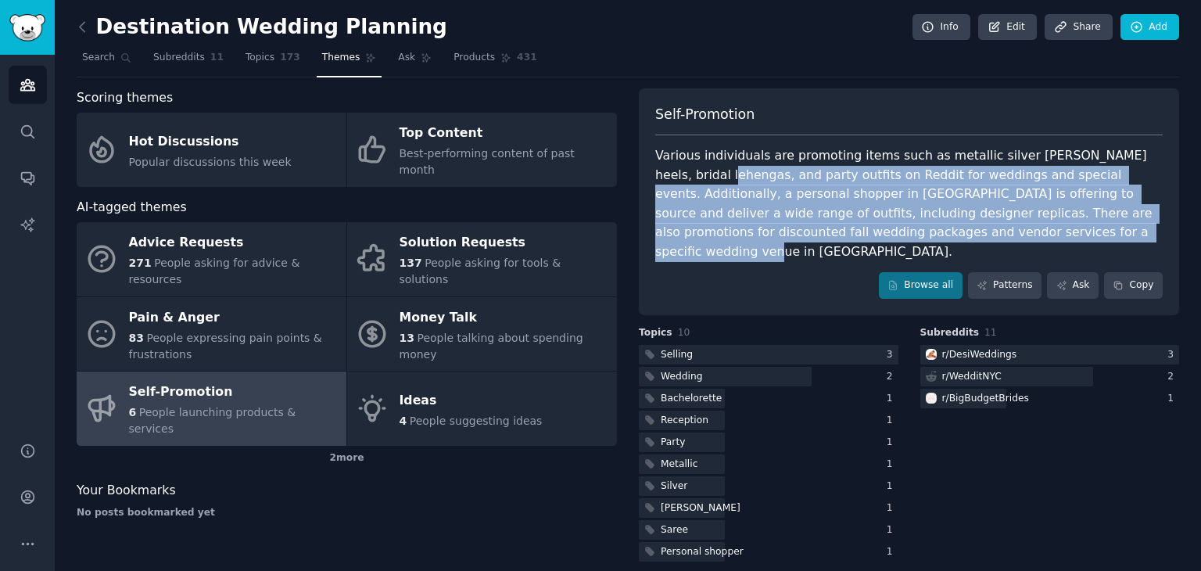
drag, startPoint x: 680, startPoint y: 178, endPoint x: 1014, endPoint y: 231, distance: 338.9
click at [1014, 231] on div "Various individuals are promoting items such as metallic silver Jimmy Choo heel…" at bounding box center [908, 203] width 507 height 115
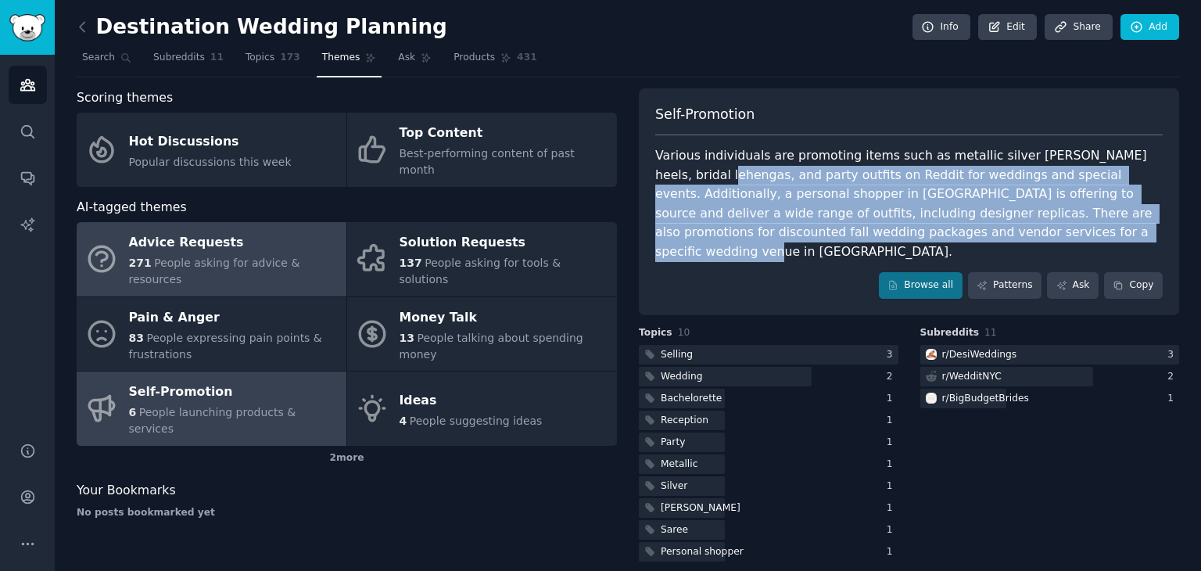
click at [198, 231] on div "Advice Requests" at bounding box center [234, 243] width 210 height 25
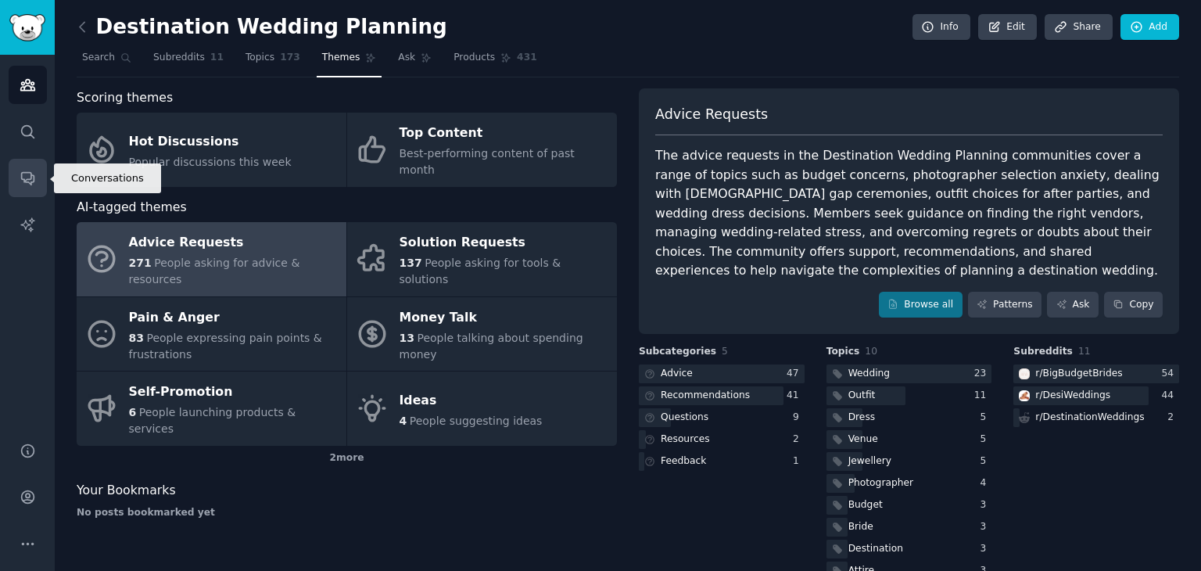
click at [27, 174] on icon "Sidebar" at bounding box center [28, 178] width 16 height 16
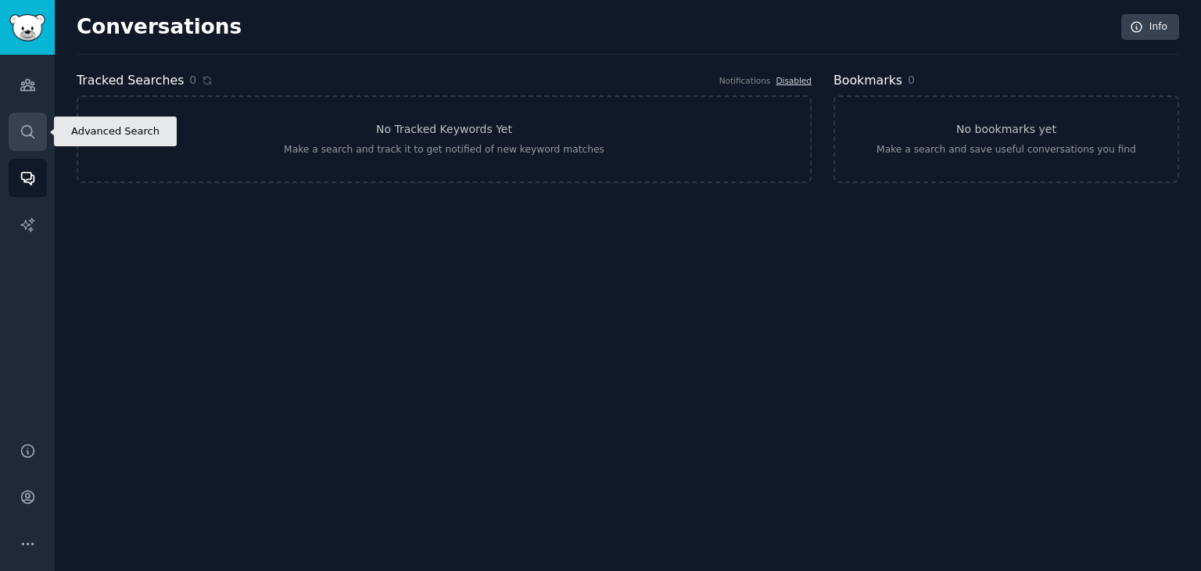
click at [22, 124] on icon "Sidebar" at bounding box center [28, 132] width 16 height 16
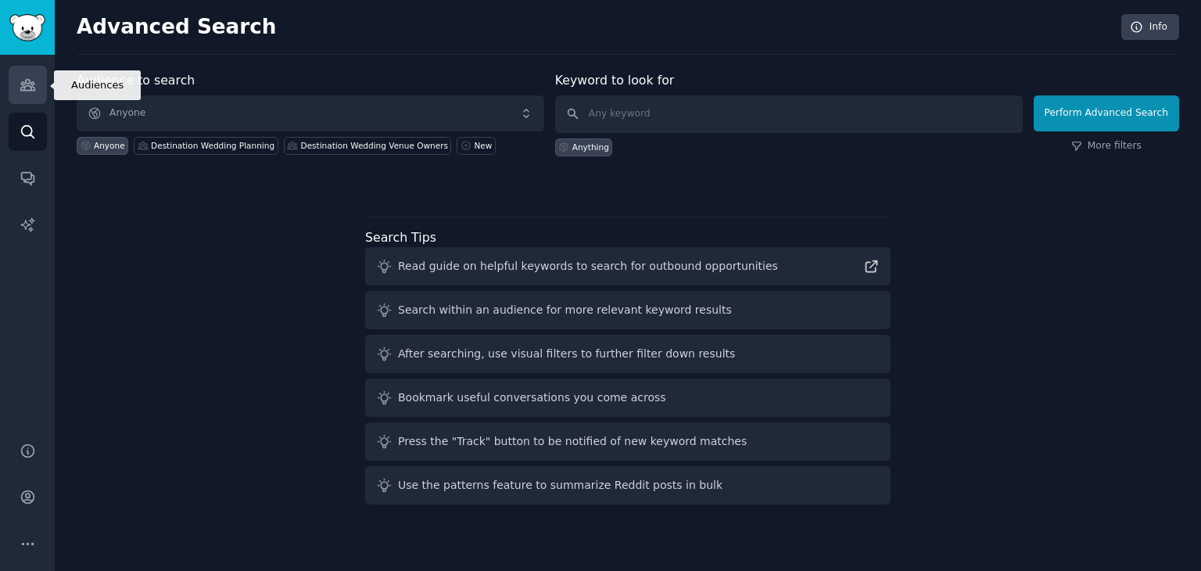
click at [22, 82] on icon "Sidebar" at bounding box center [27, 85] width 14 height 11
